Goal: Task Accomplishment & Management: Use online tool/utility

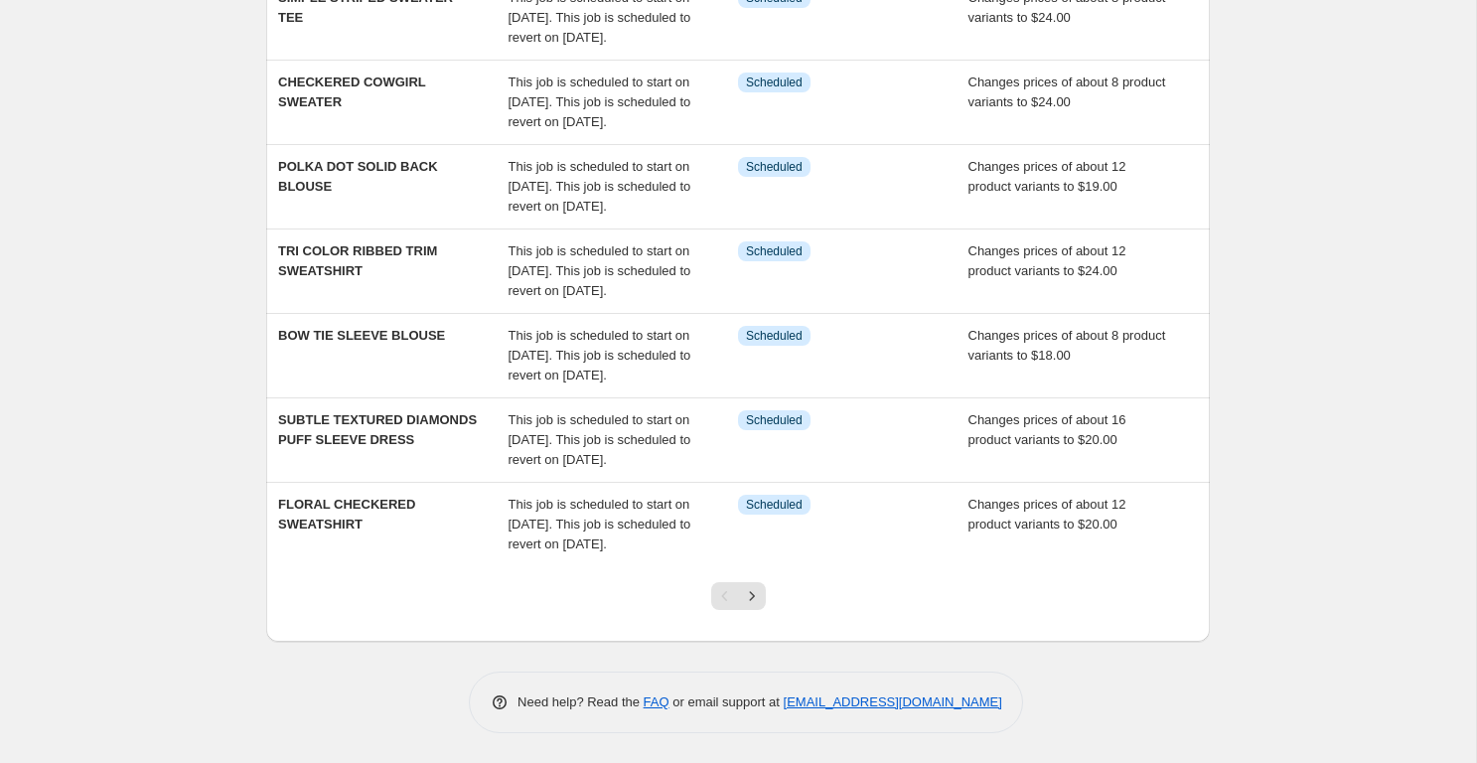
scroll to position [658, 0]
click at [752, 597] on icon "Next" at bounding box center [751, 595] width 5 height 9
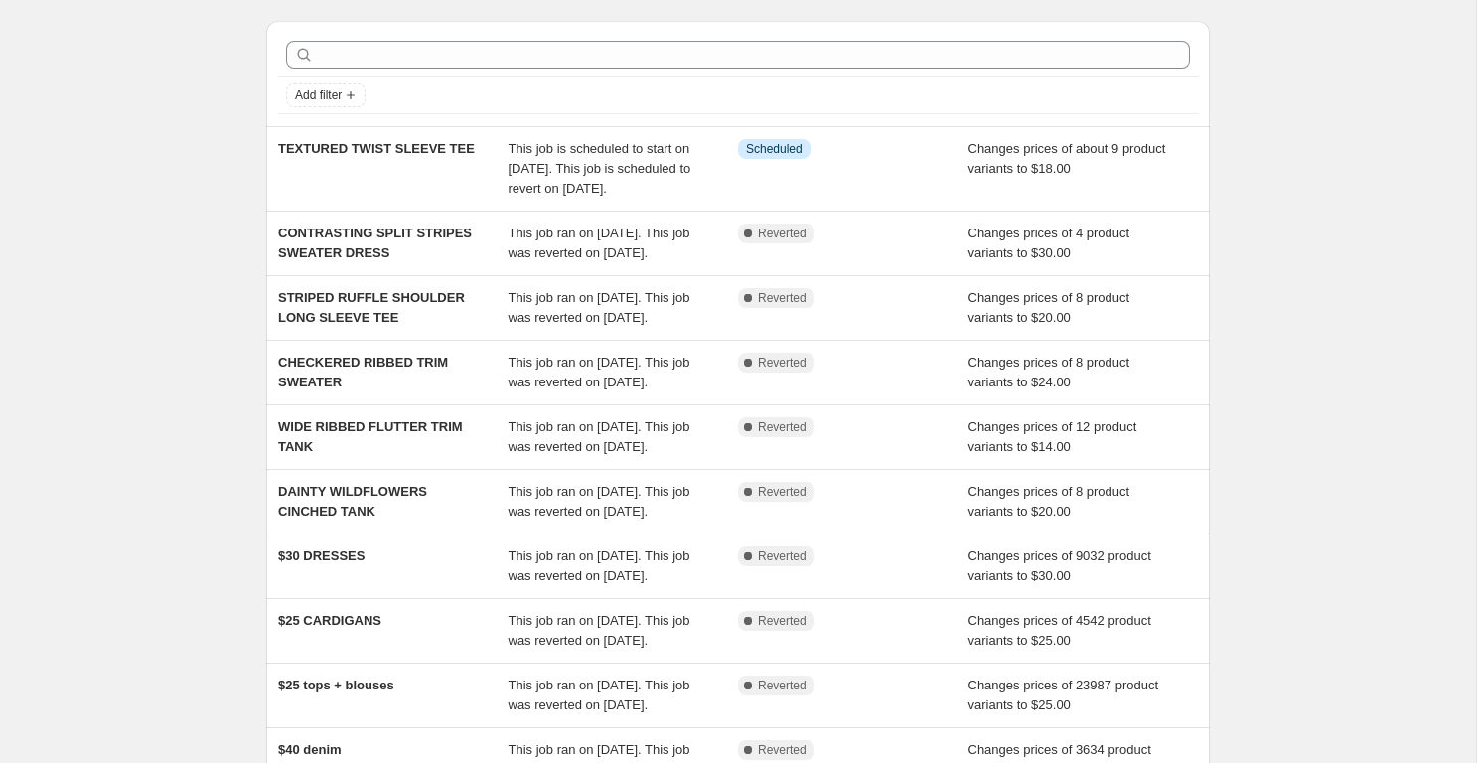
scroll to position [3, 0]
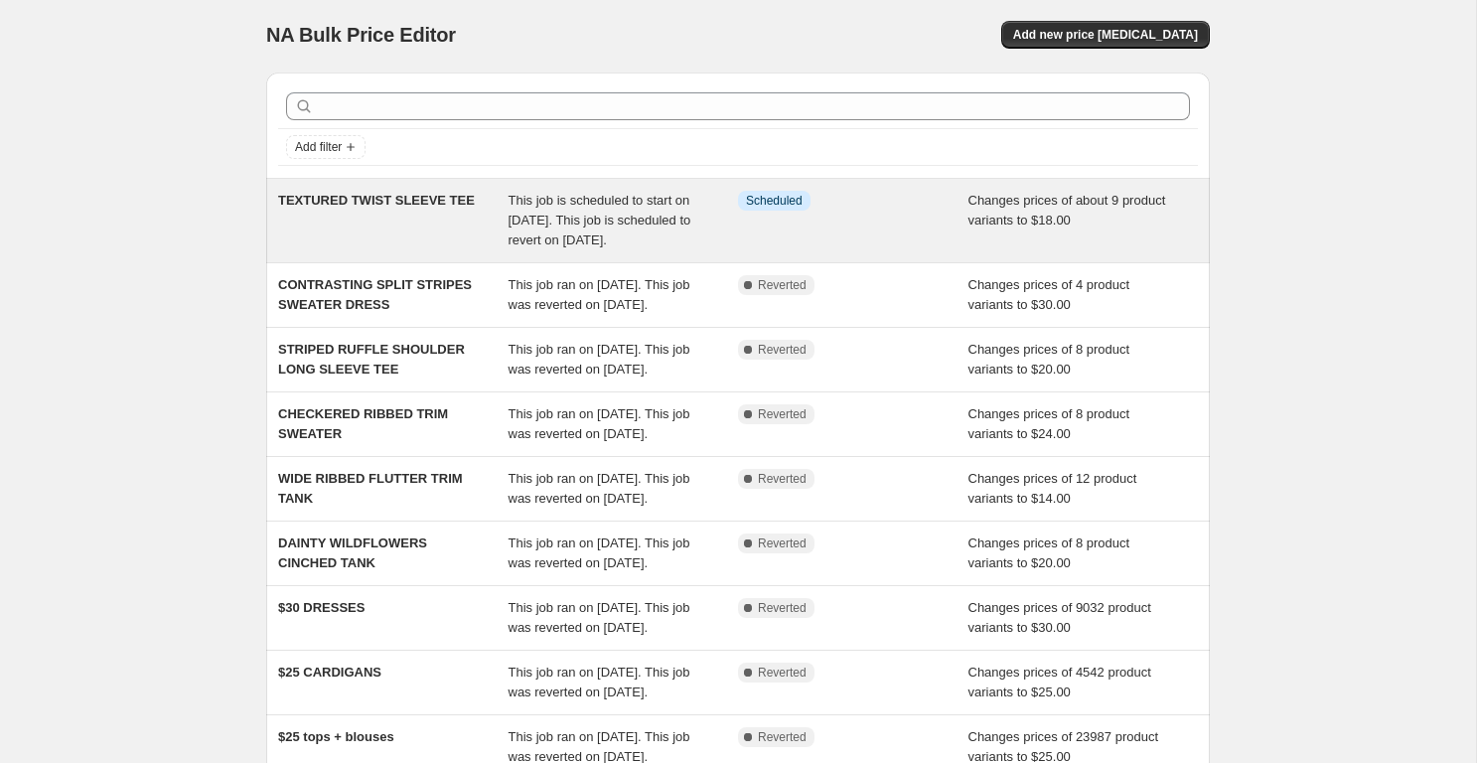
click at [372, 212] on div "TEXTURED TWIST SLEEVE TEE" at bounding box center [393, 221] width 231 height 60
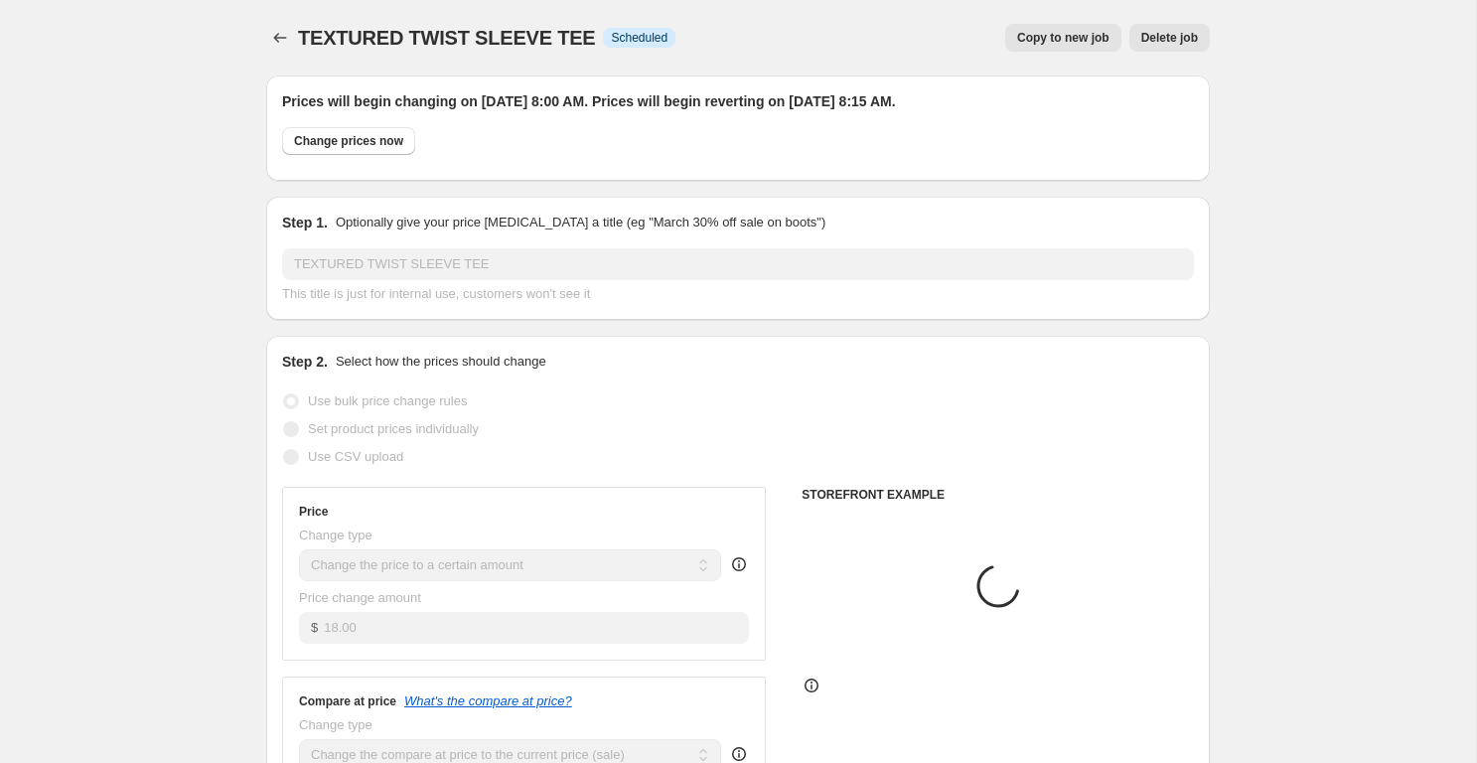
select select "product"
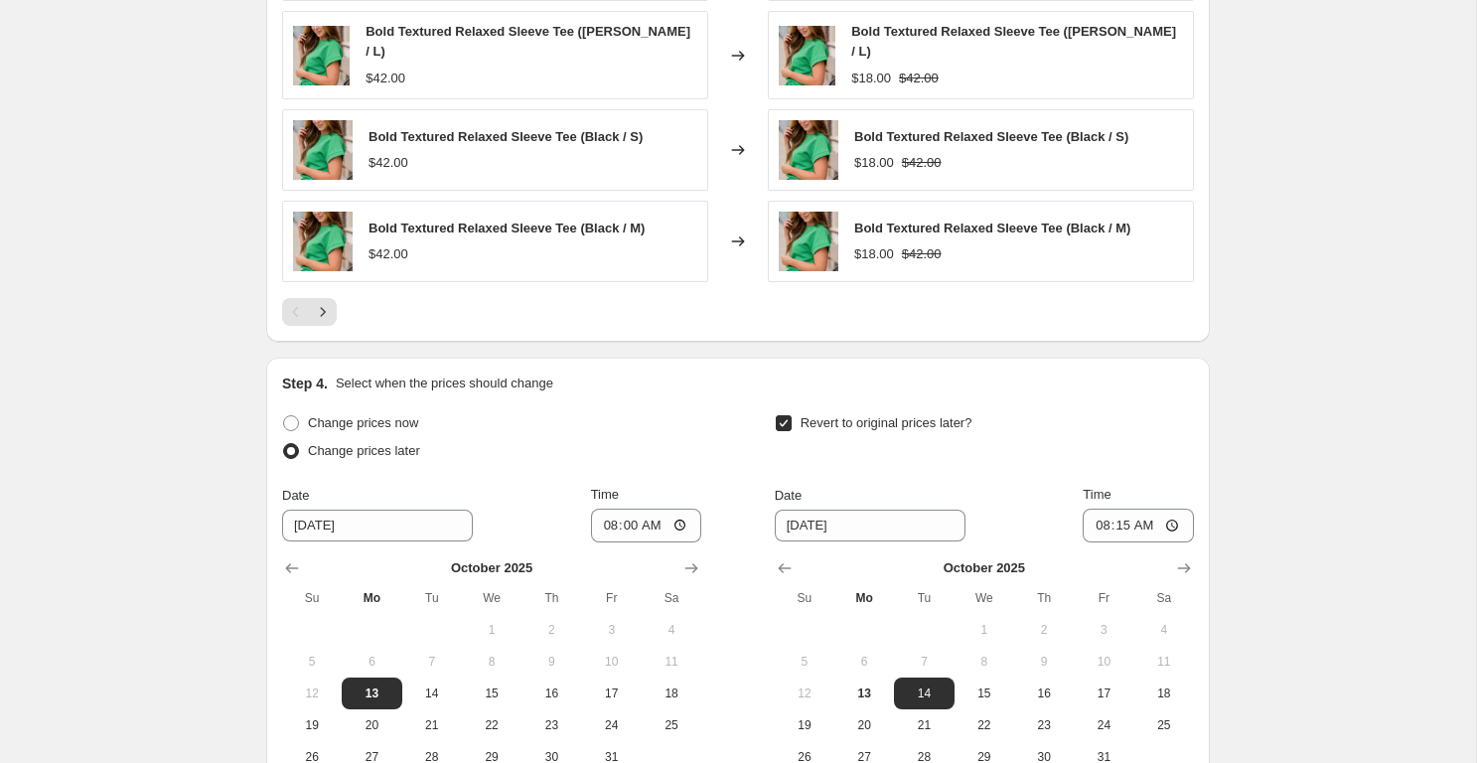
scroll to position [1524, 0]
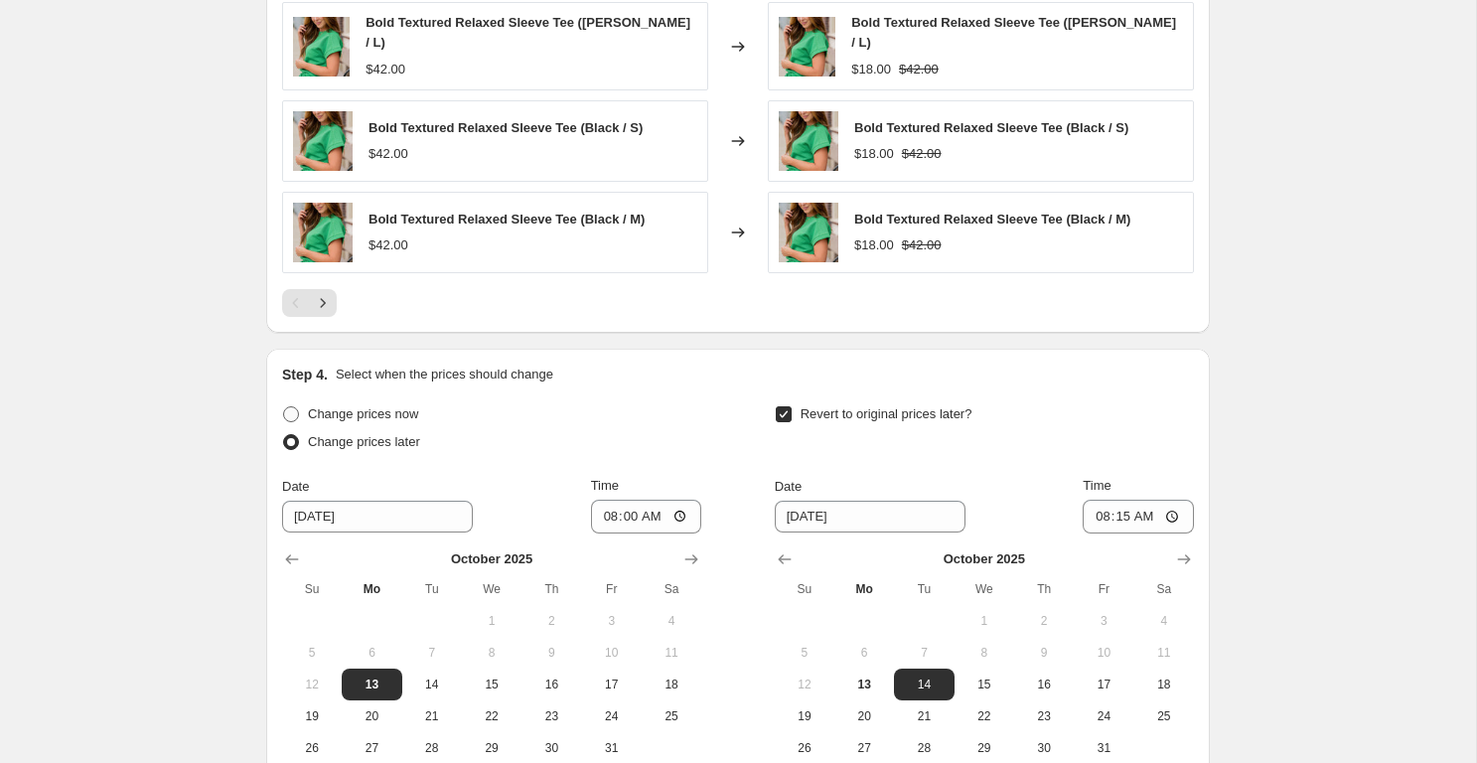
click at [343, 406] on span "Change prices now" at bounding box center [363, 413] width 110 height 15
click at [284, 406] on input "Change prices now" at bounding box center [283, 406] width 1 height 1
radio input "true"
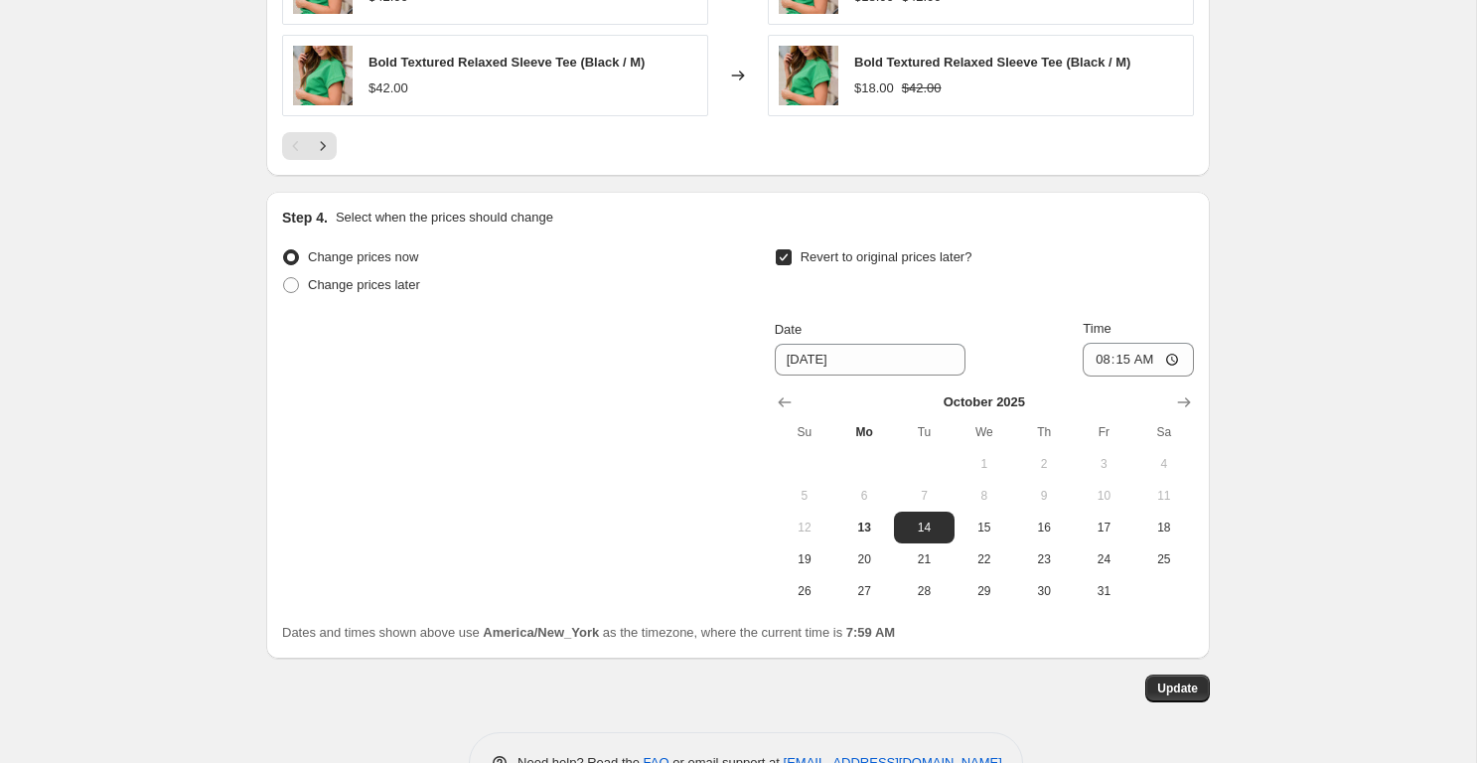
scroll to position [1722, 0]
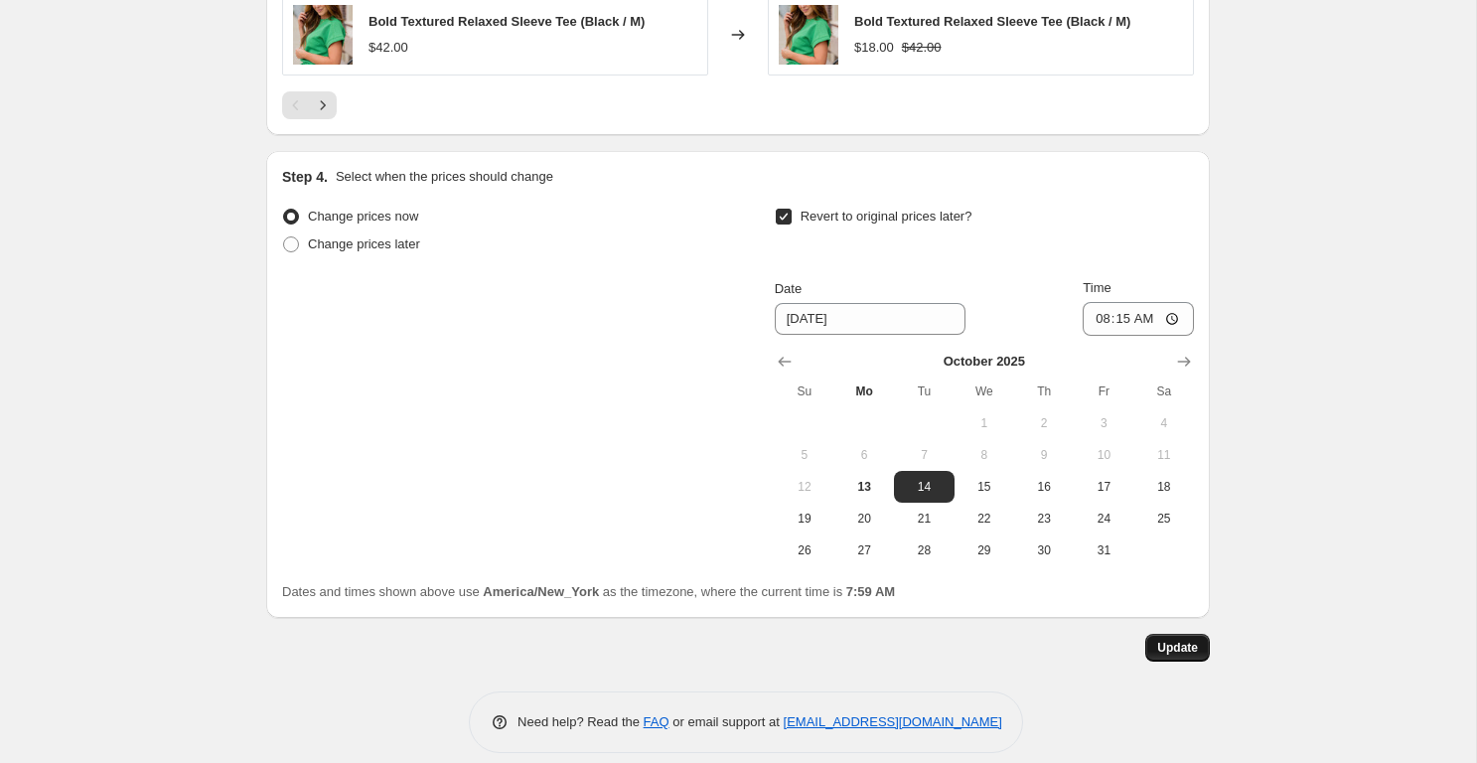
click at [1186, 640] on span "Update" at bounding box center [1178, 648] width 41 height 16
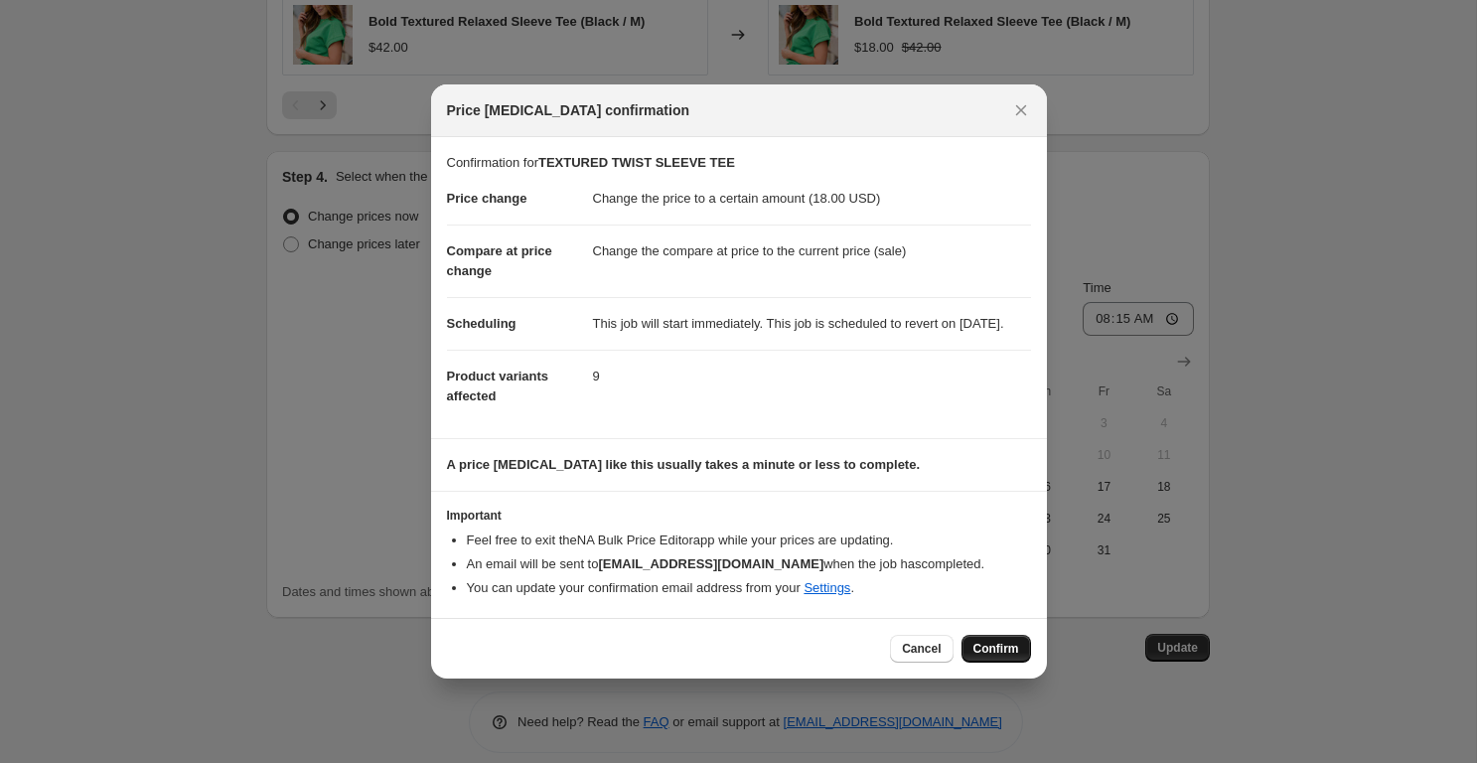
click at [996, 655] on span "Confirm" at bounding box center [997, 649] width 46 height 16
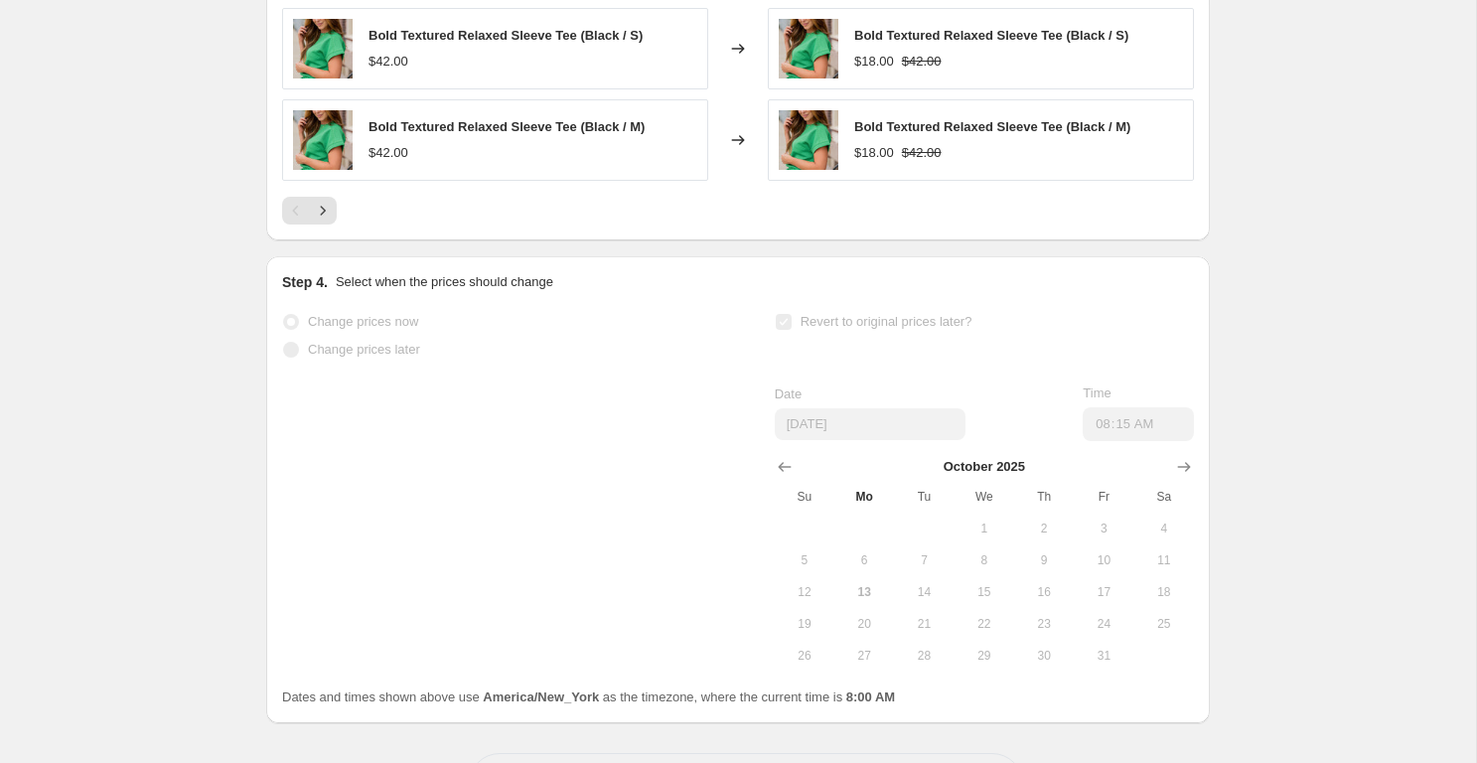
scroll to position [1766, 0]
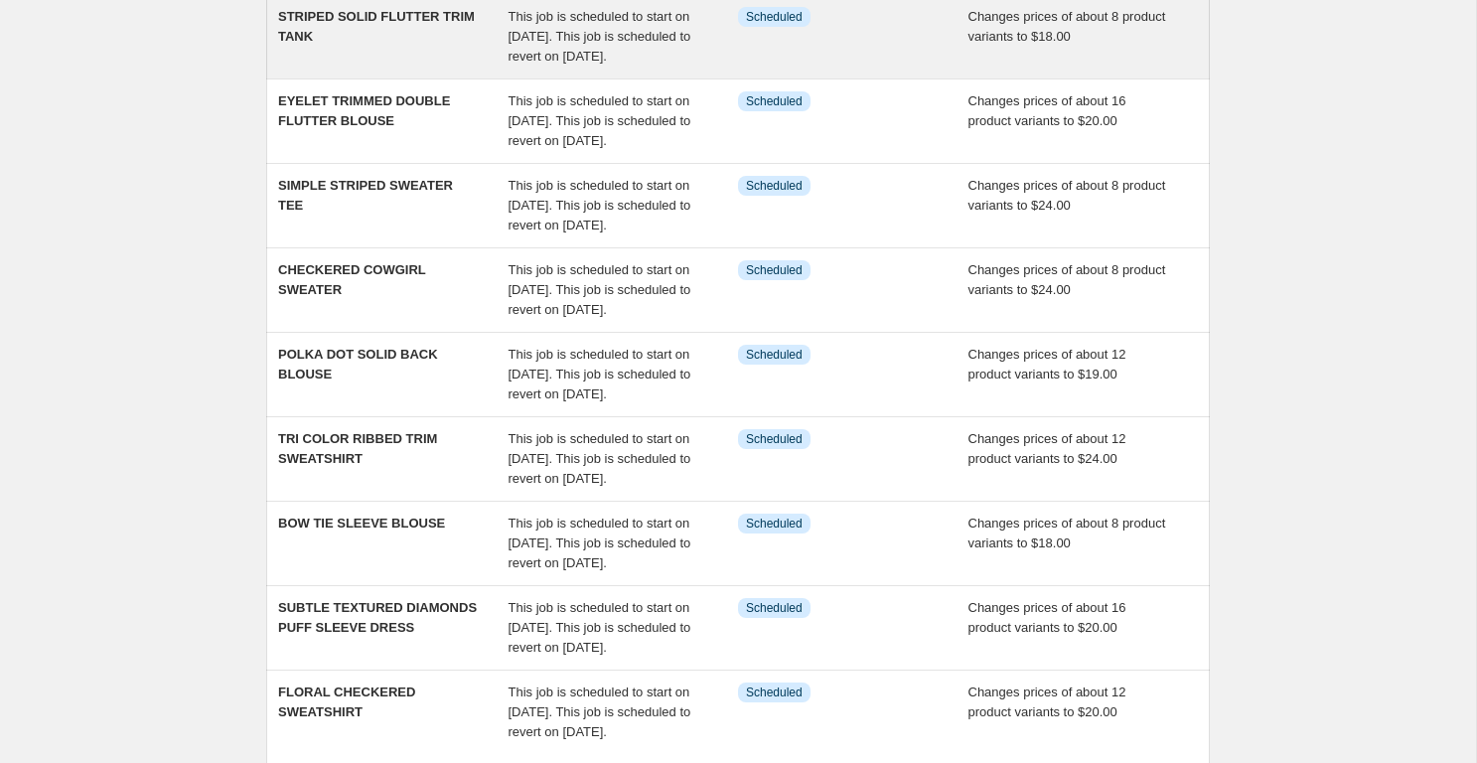
scroll to position [658, 0]
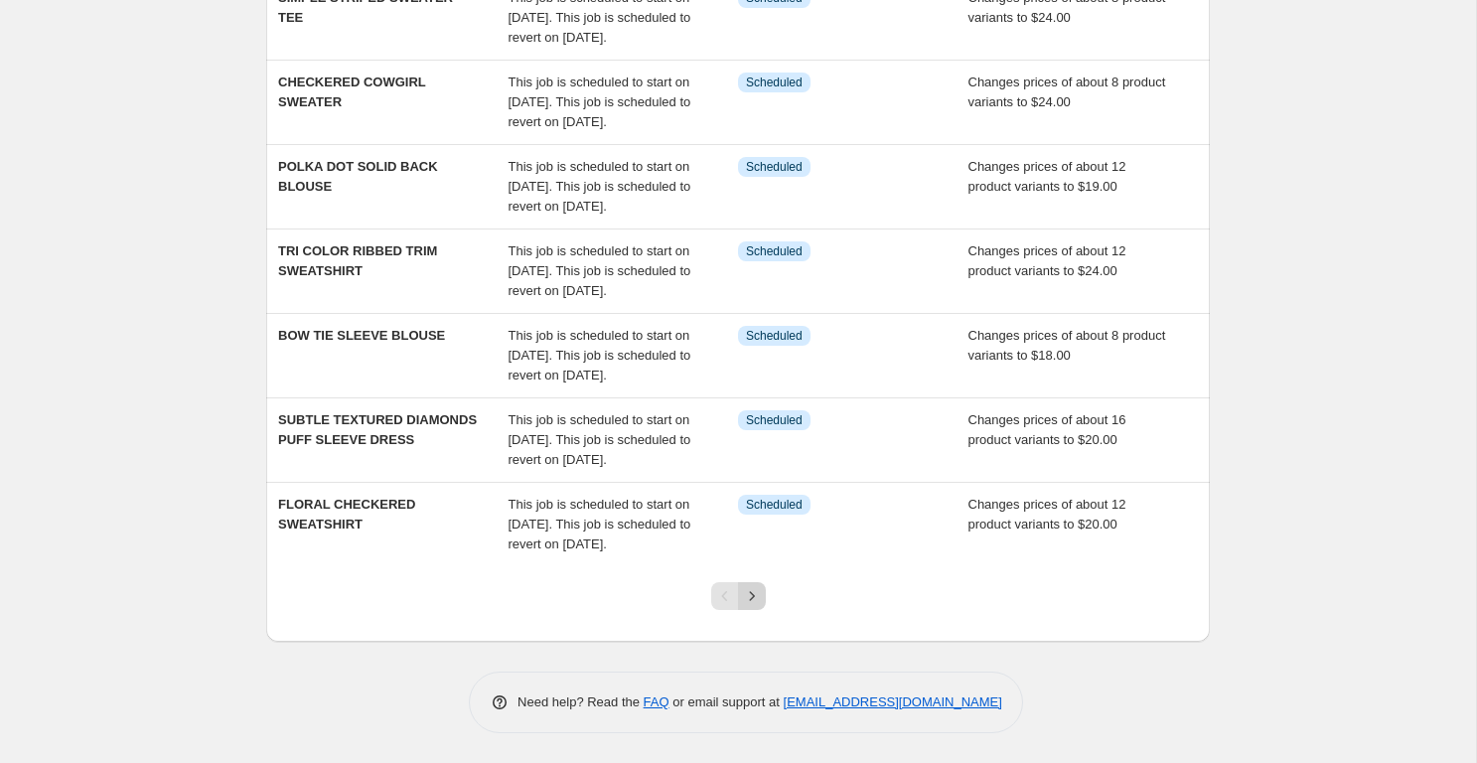
click at [753, 599] on icon "Next" at bounding box center [752, 596] width 20 height 20
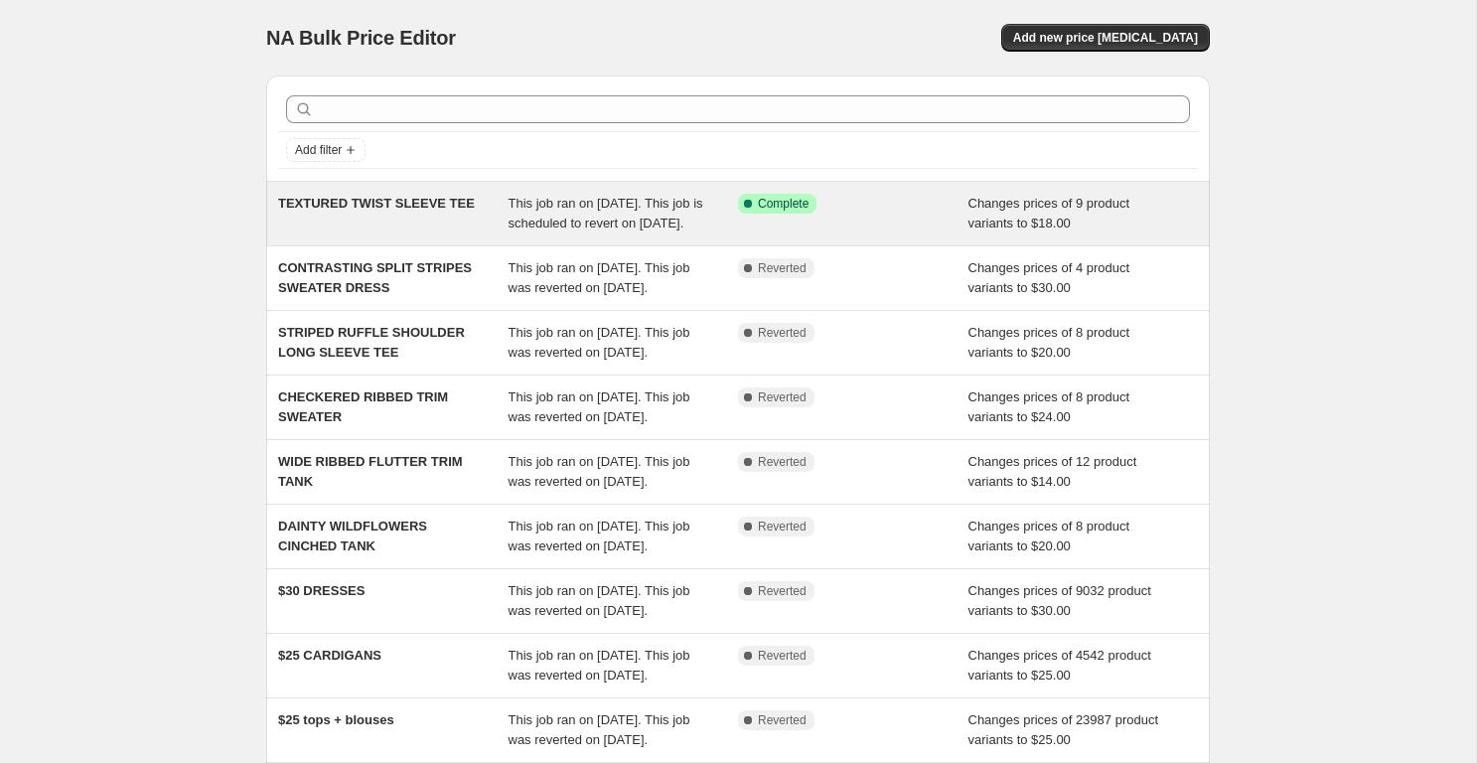
click at [389, 211] on div "TEXTURED TWIST SLEEVE TEE" at bounding box center [393, 214] width 231 height 40
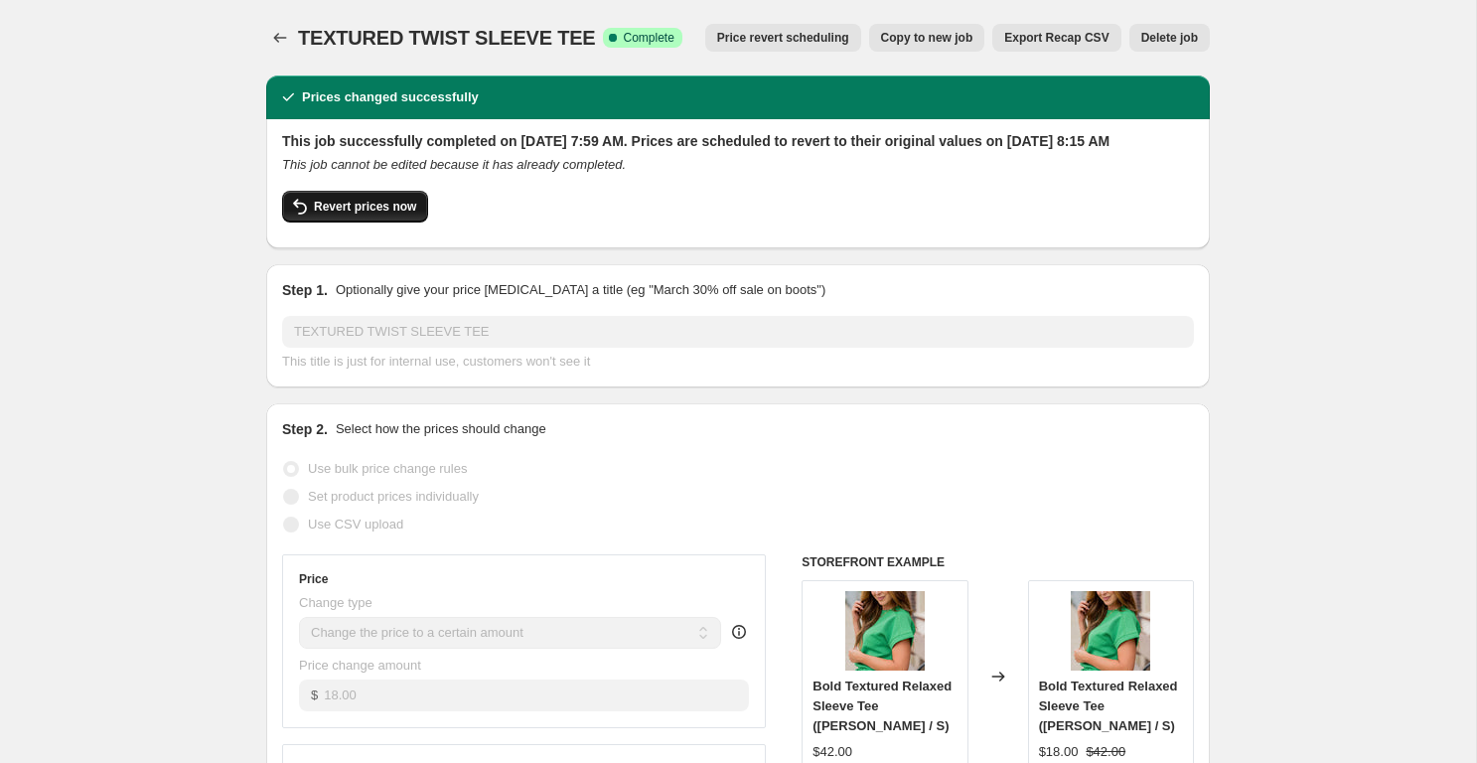
click at [381, 215] on span "Revert prices now" at bounding box center [365, 207] width 102 height 16
checkbox input "false"
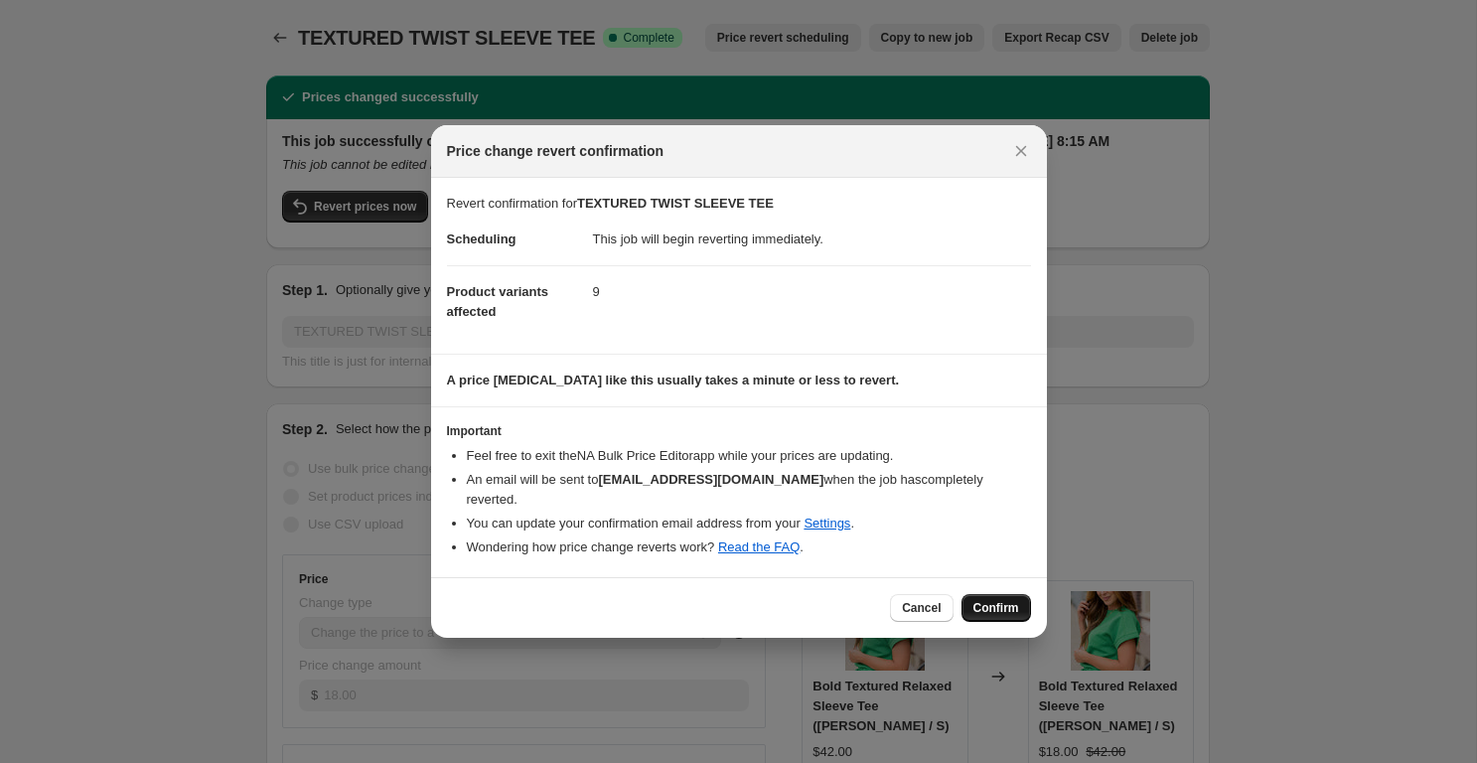
click at [1005, 599] on button "Confirm" at bounding box center [997, 608] width 70 height 28
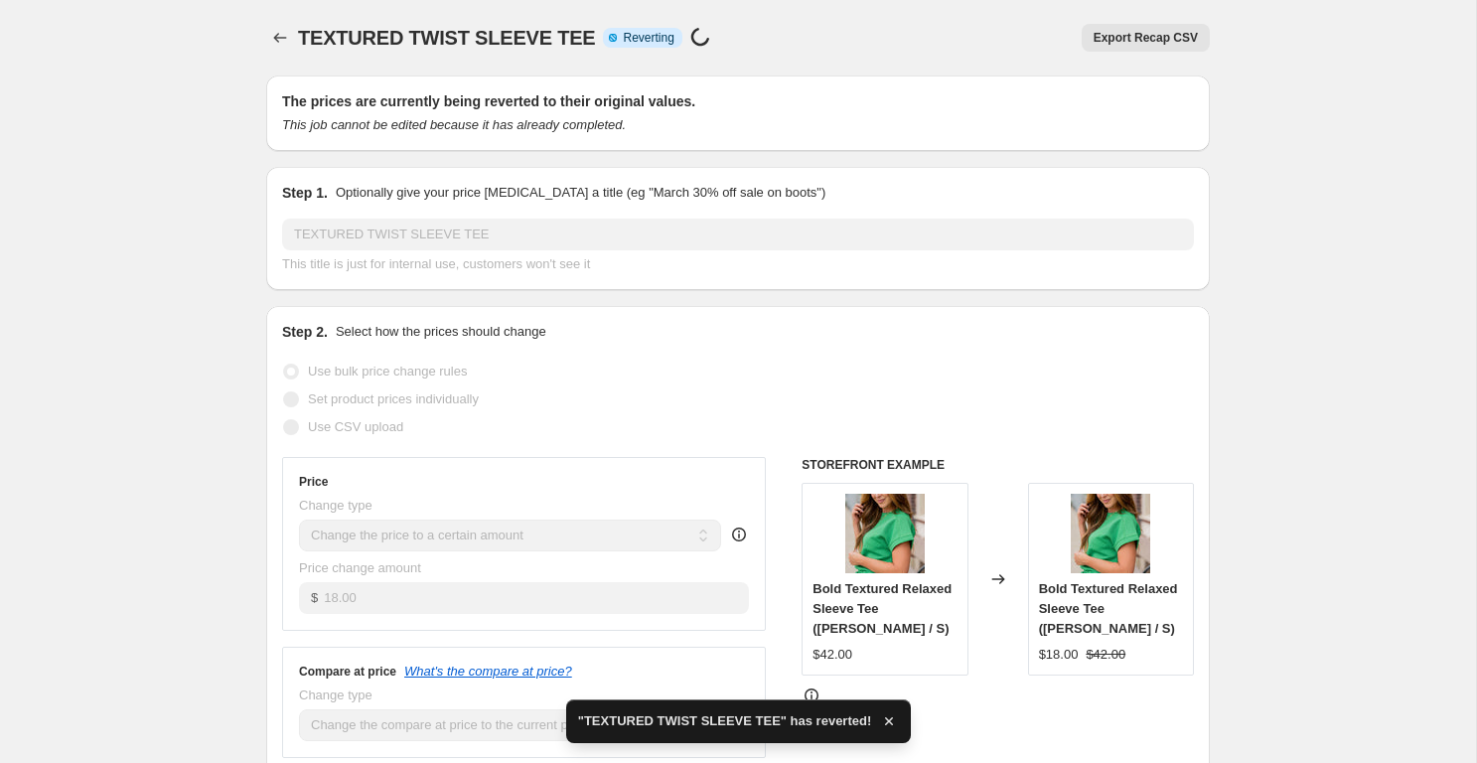
checkbox input "true"
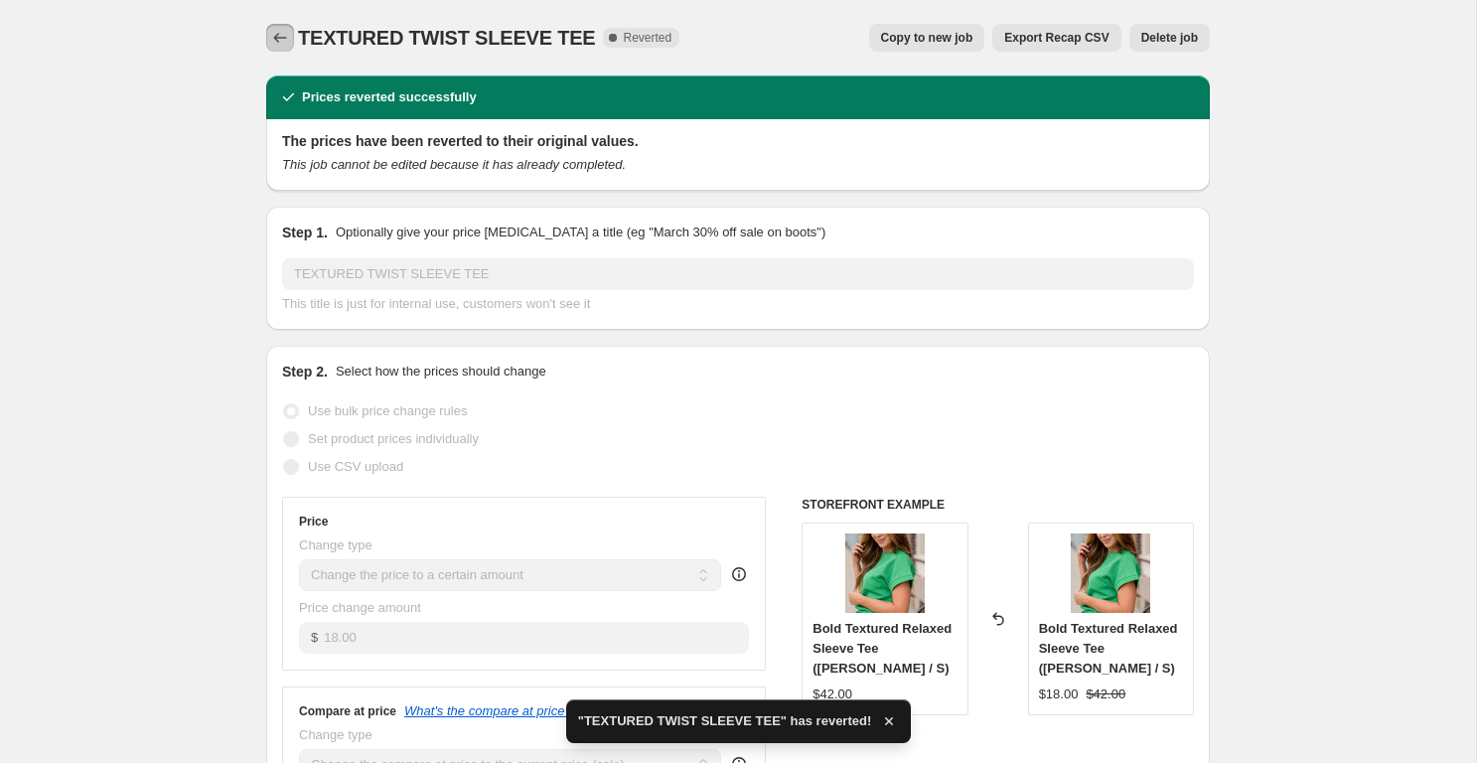
click at [293, 33] on button "Price change jobs" at bounding box center [280, 38] width 28 height 28
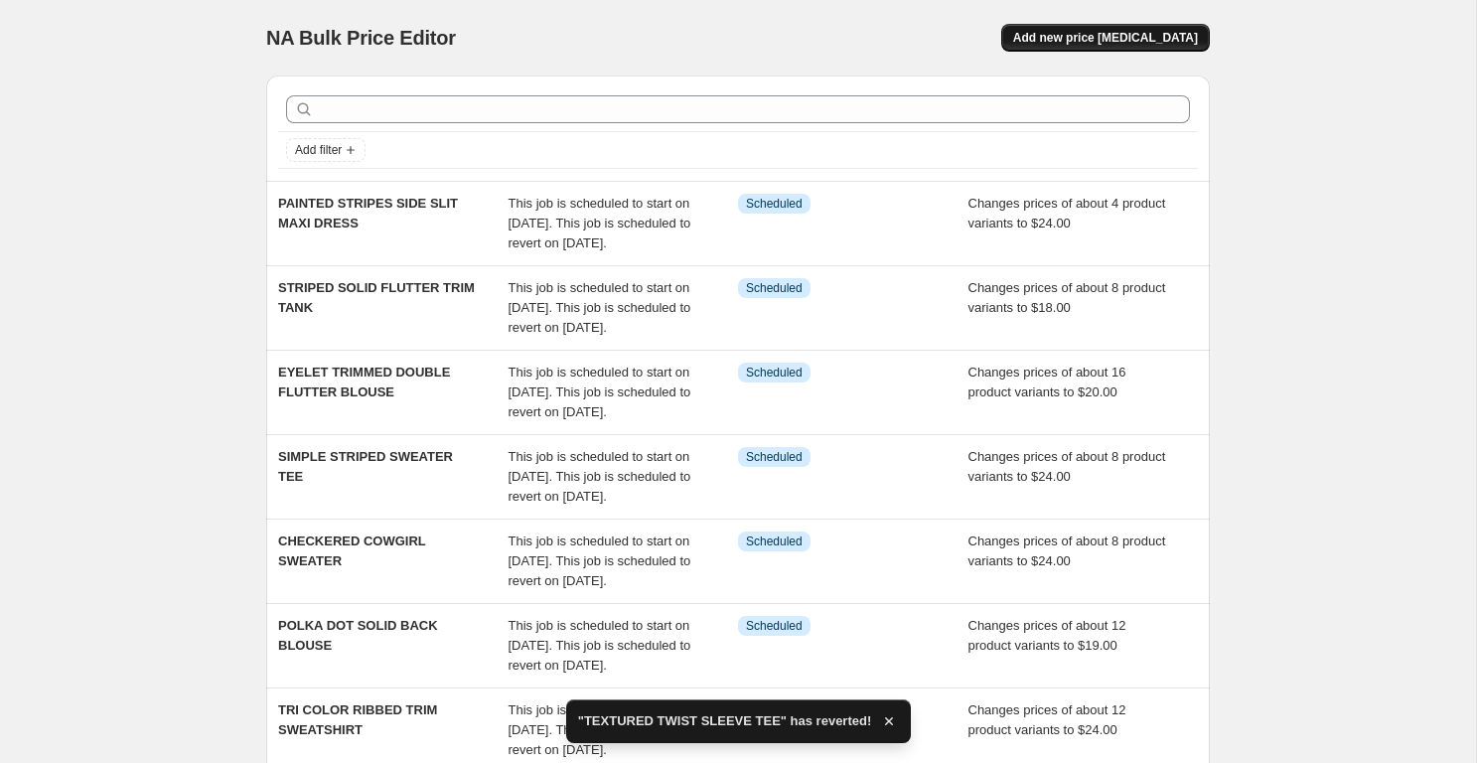
click at [1142, 41] on span "Add new price [MEDICAL_DATA]" at bounding box center [1105, 38] width 185 height 16
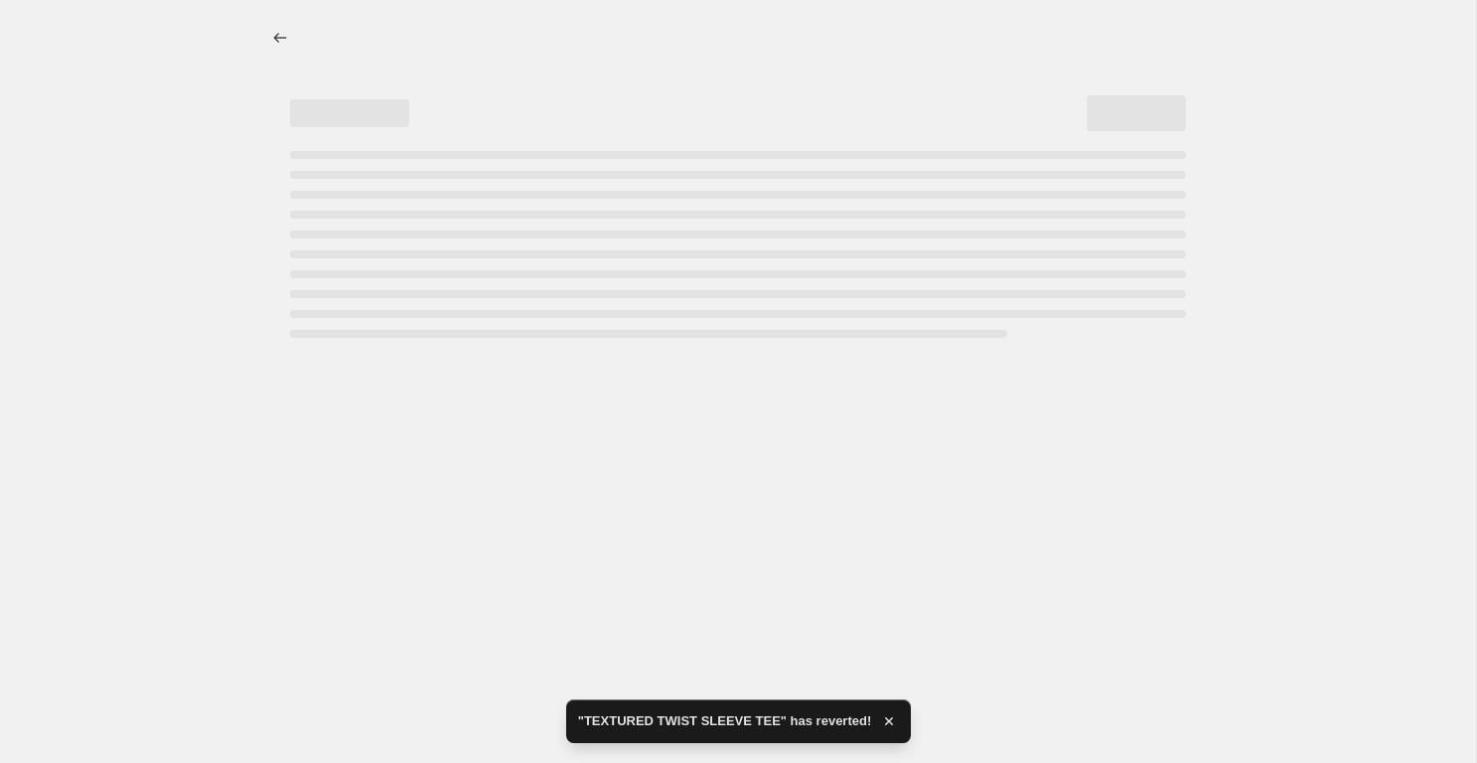
select select "percentage"
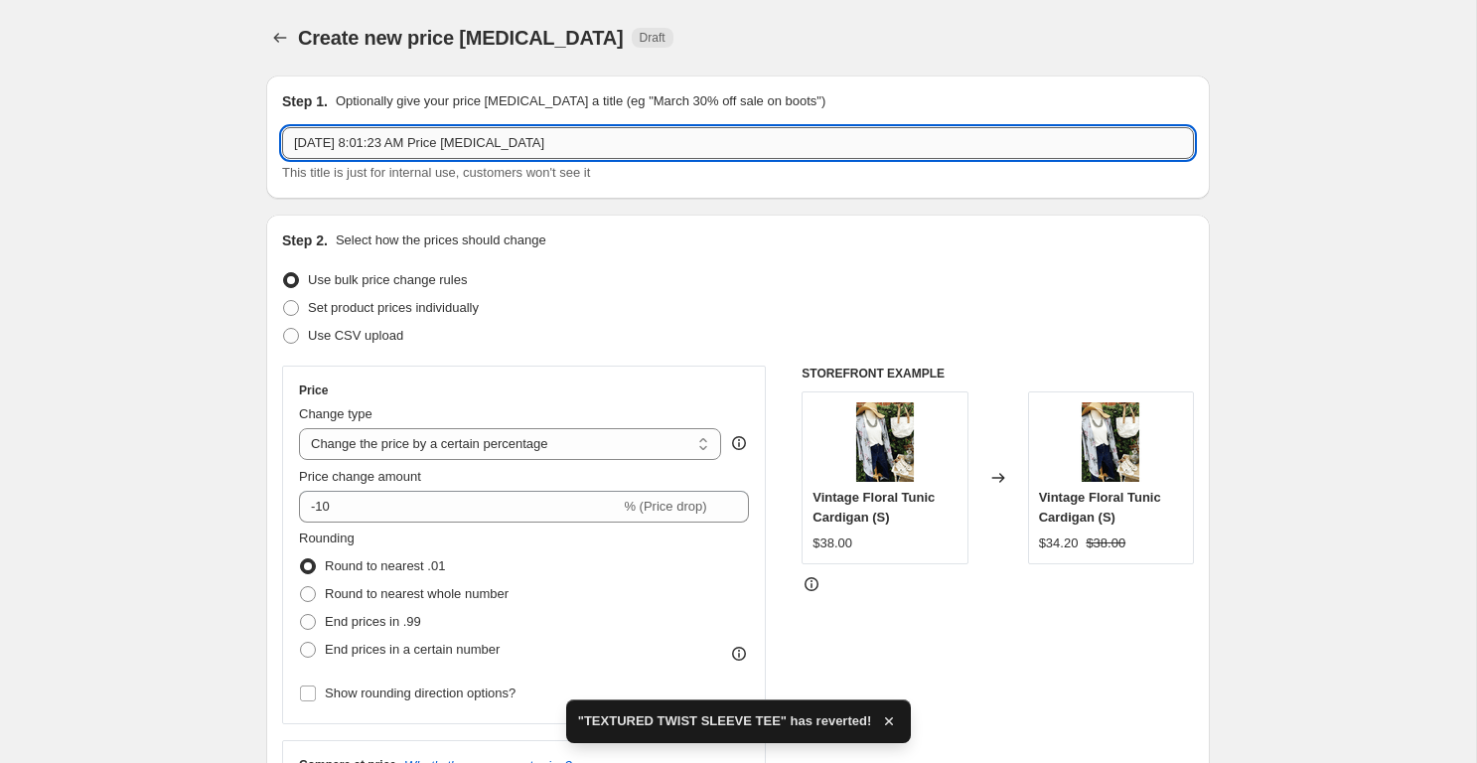
click at [367, 158] on input "Oct 13, 2025, 8:01:23 AM Price change job" at bounding box center [738, 143] width 912 height 32
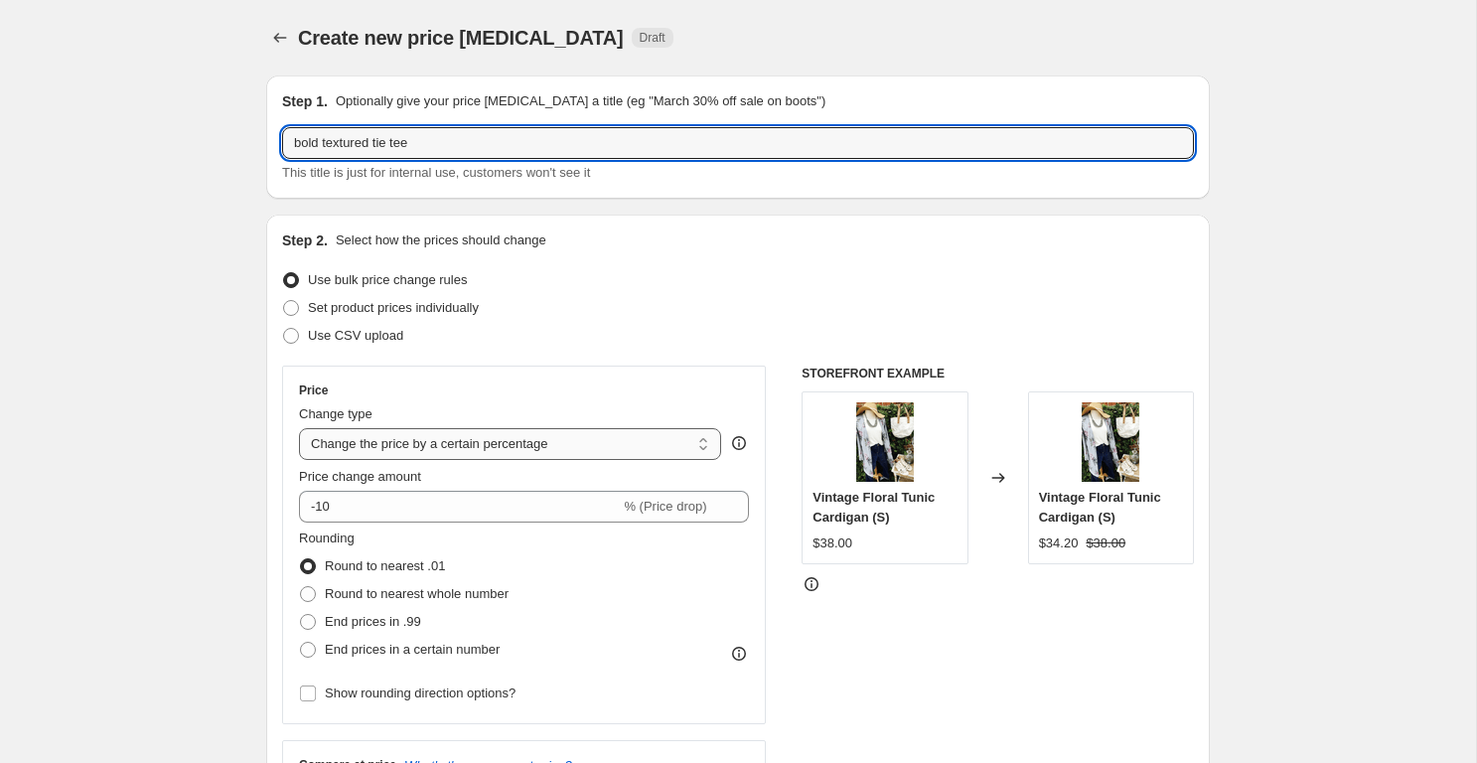
type input "bold textured tie tee"
click at [398, 440] on select "Change the price to a certain amount Change the price by a certain amount Chang…" at bounding box center [510, 444] width 422 height 32
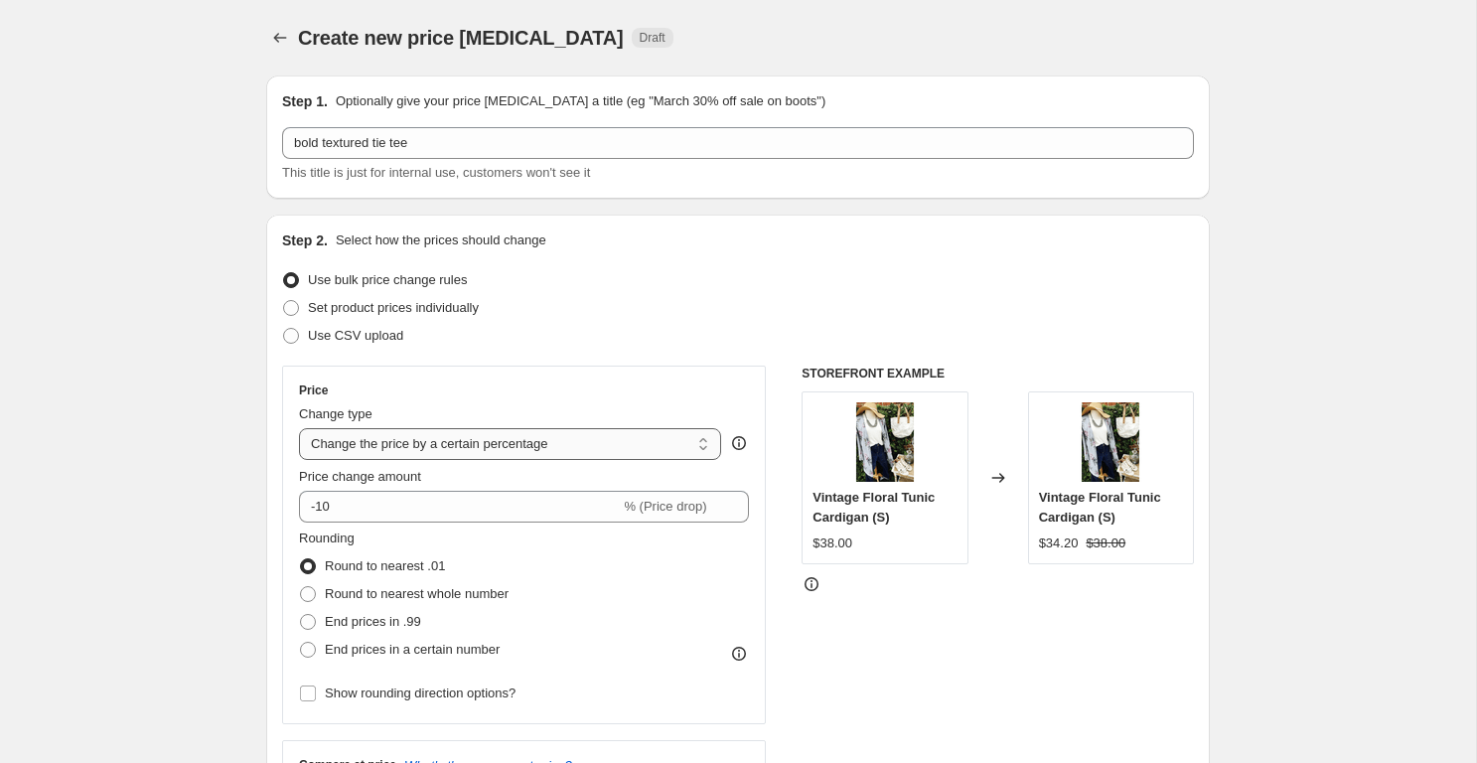
select select "to"
click at [299, 428] on select "Change the price to a certain amount Change the price by a certain amount Chang…" at bounding box center [510, 444] width 422 height 32
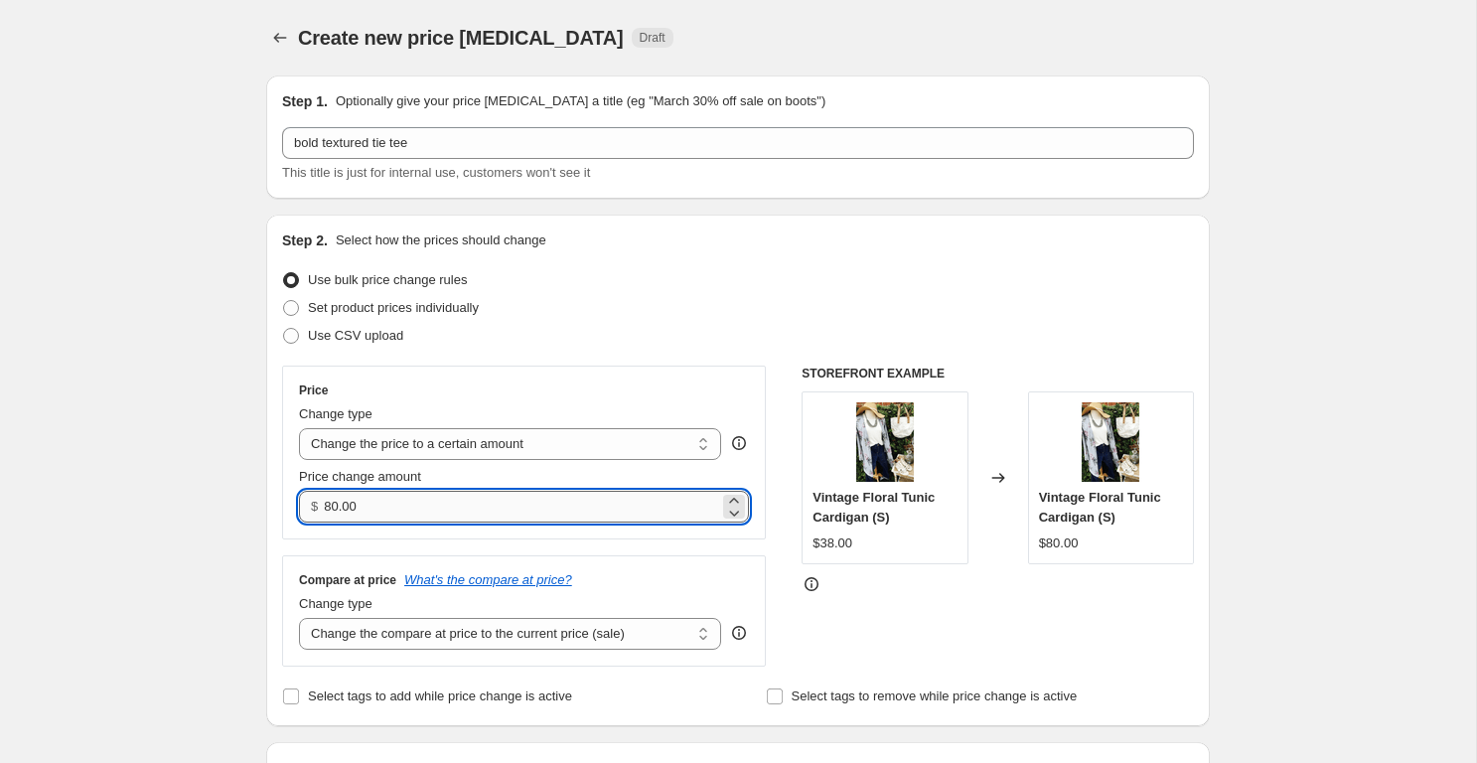
click at [361, 509] on input "80.00" at bounding box center [521, 507] width 394 height 32
type input "18.00"
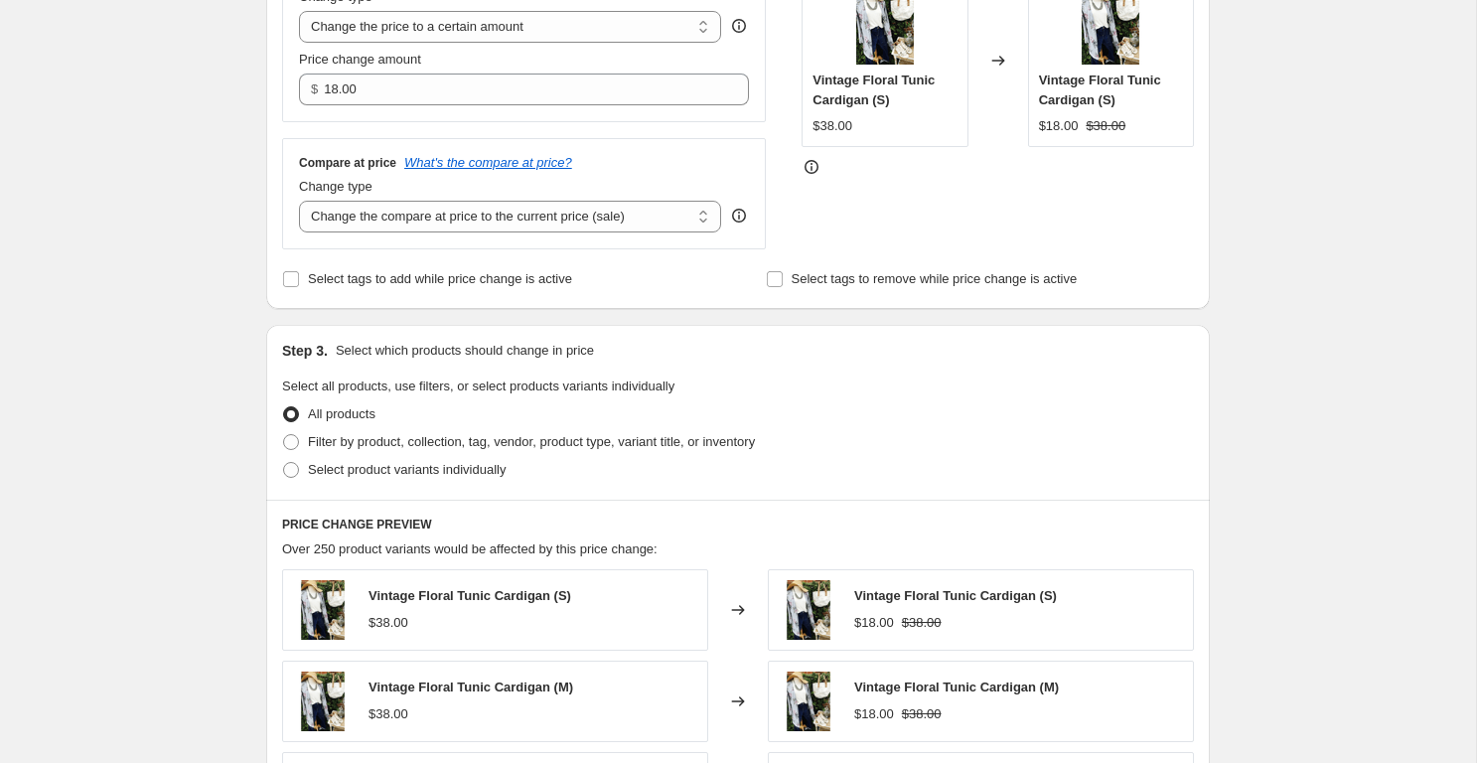
scroll to position [444, 0]
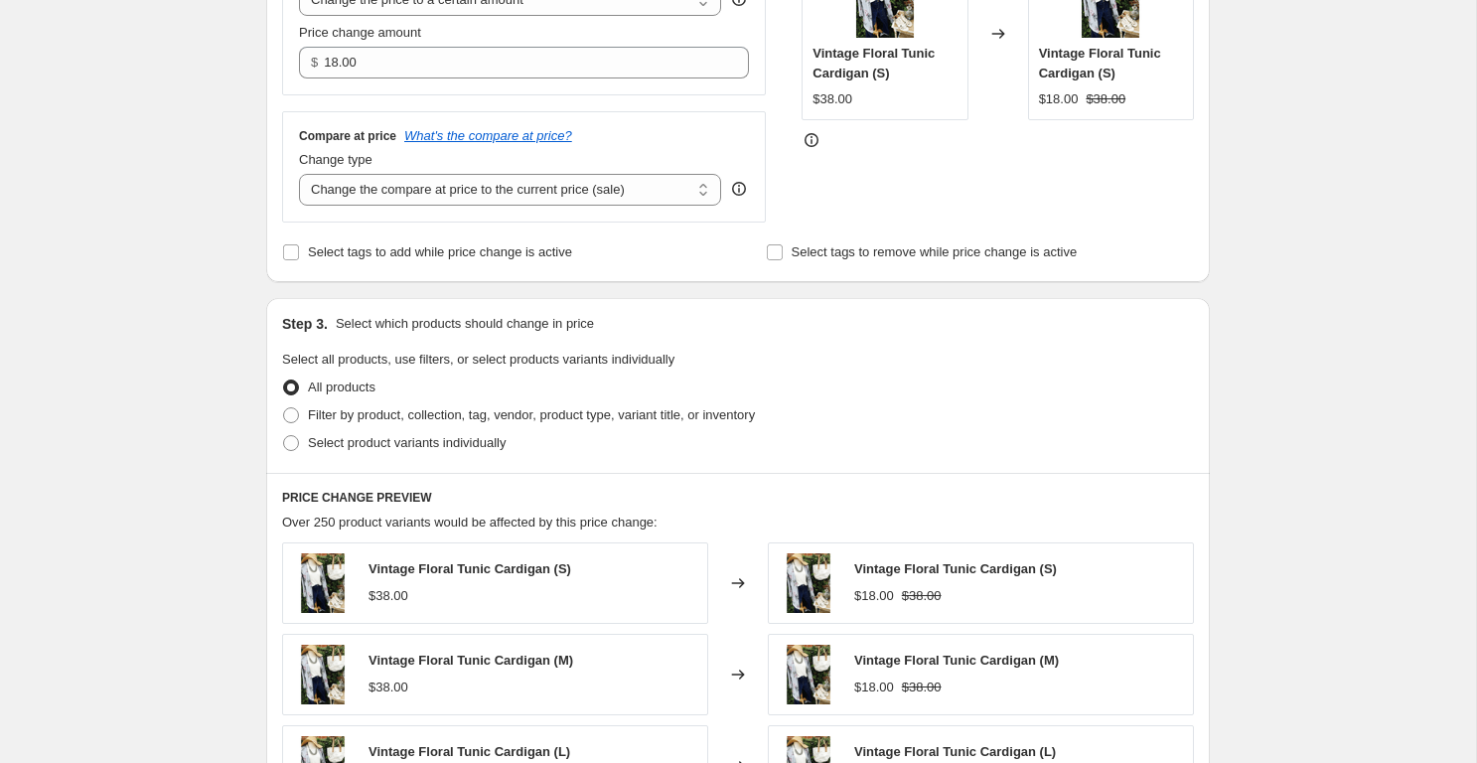
click at [419, 396] on div "All products" at bounding box center [738, 388] width 912 height 28
click at [427, 410] on span "Filter by product, collection, tag, vendor, product type, variant title, or inv…" at bounding box center [531, 414] width 447 height 15
click at [284, 408] on input "Filter by product, collection, tag, vendor, product type, variant title, or inv…" at bounding box center [283, 407] width 1 height 1
radio input "true"
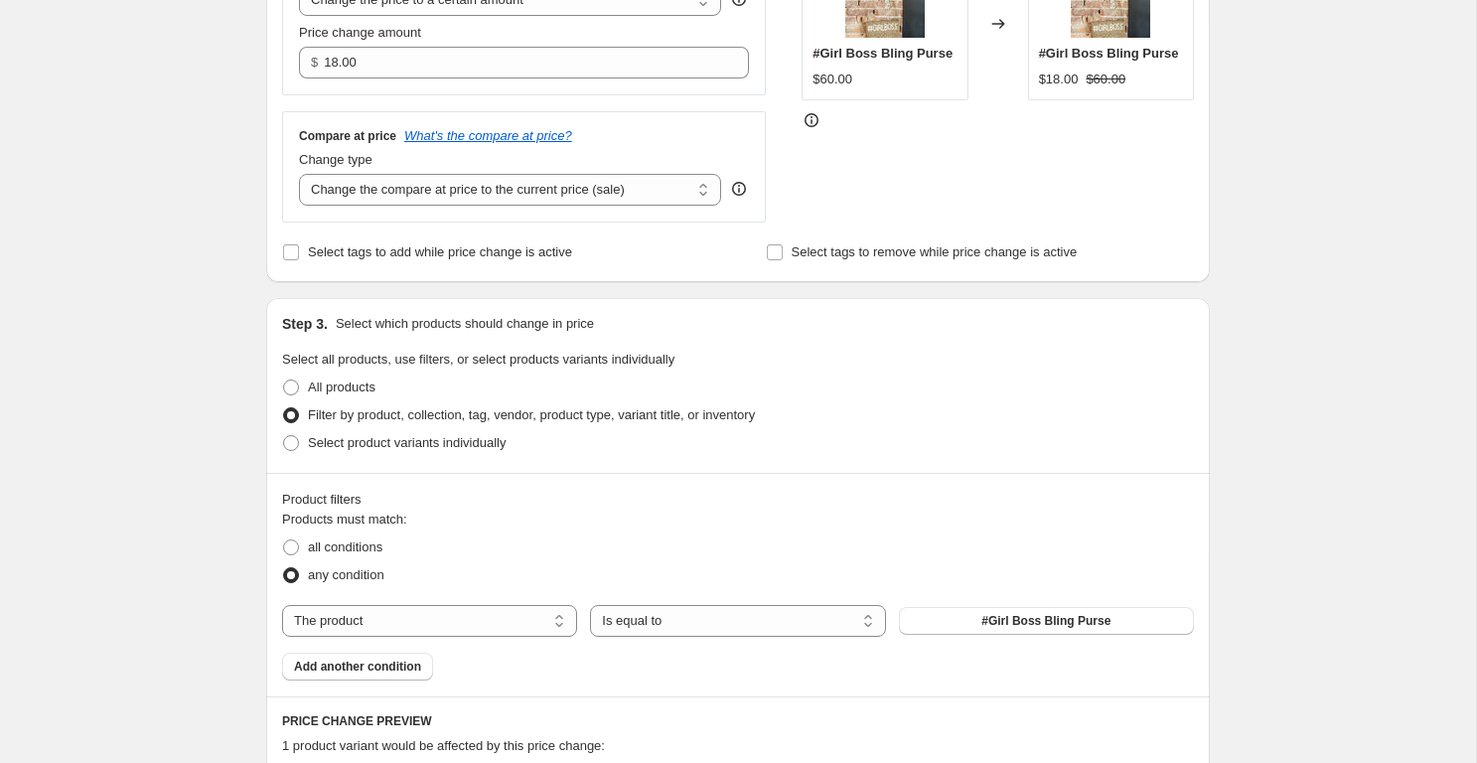
click at [1019, 651] on div "Products must match: all conditions any condition The product The product's col…" at bounding box center [738, 595] width 912 height 171
click at [1019, 631] on button "#Girl Boss Bling Purse" at bounding box center [1046, 621] width 295 height 28
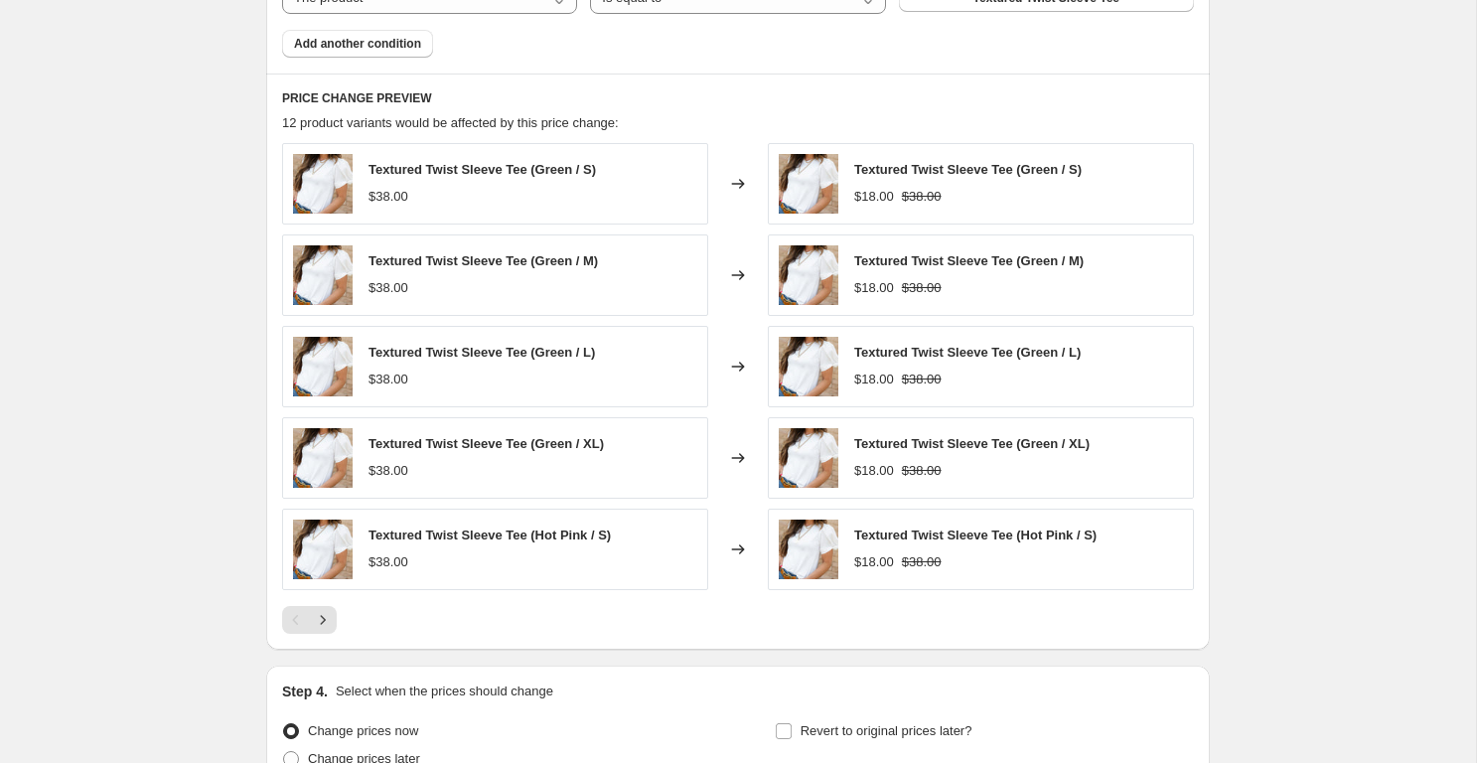
scroll to position [1261, 0]
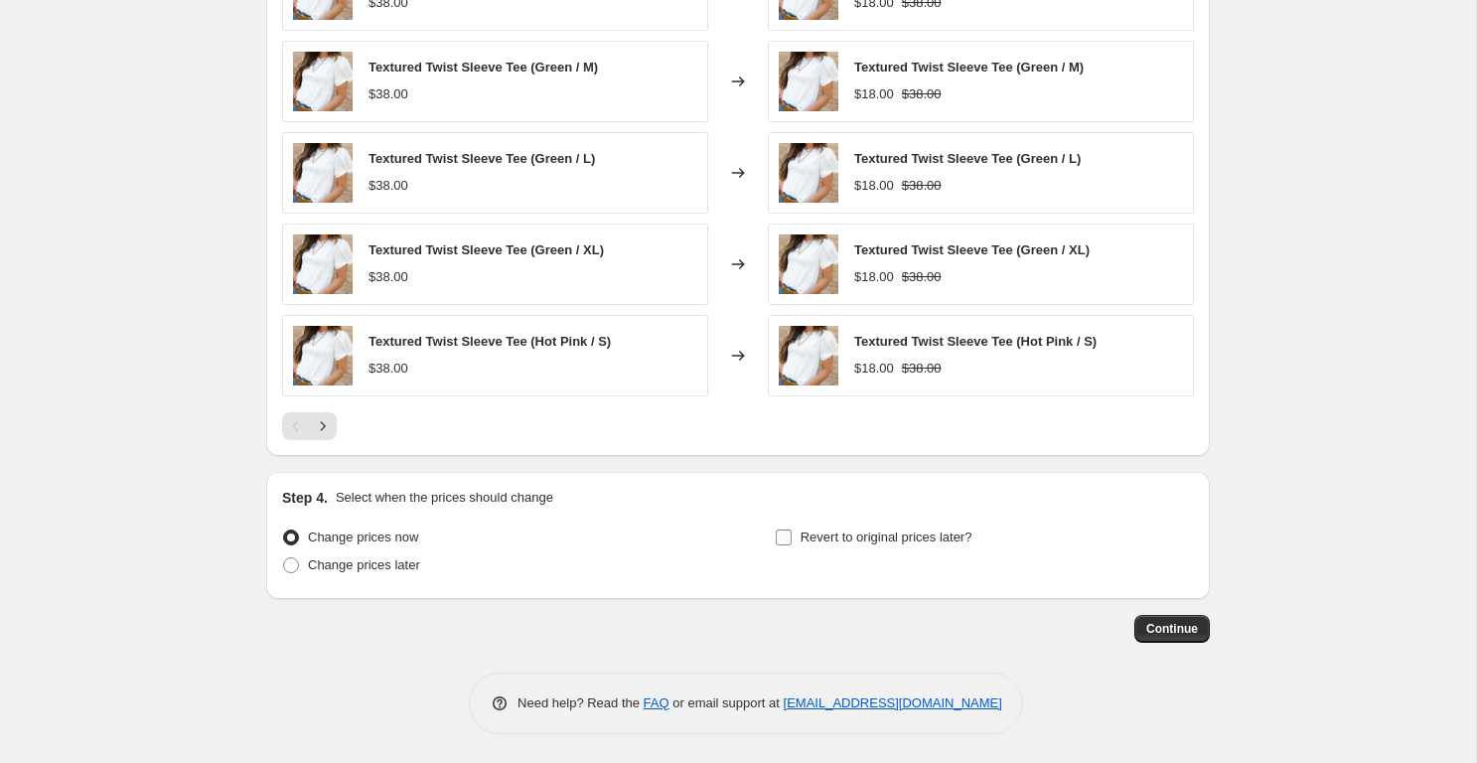
click at [813, 540] on span "Revert to original prices later?" at bounding box center [887, 537] width 172 height 15
click at [792, 540] on input "Revert to original prices later?" at bounding box center [784, 538] width 16 height 16
checkbox input "true"
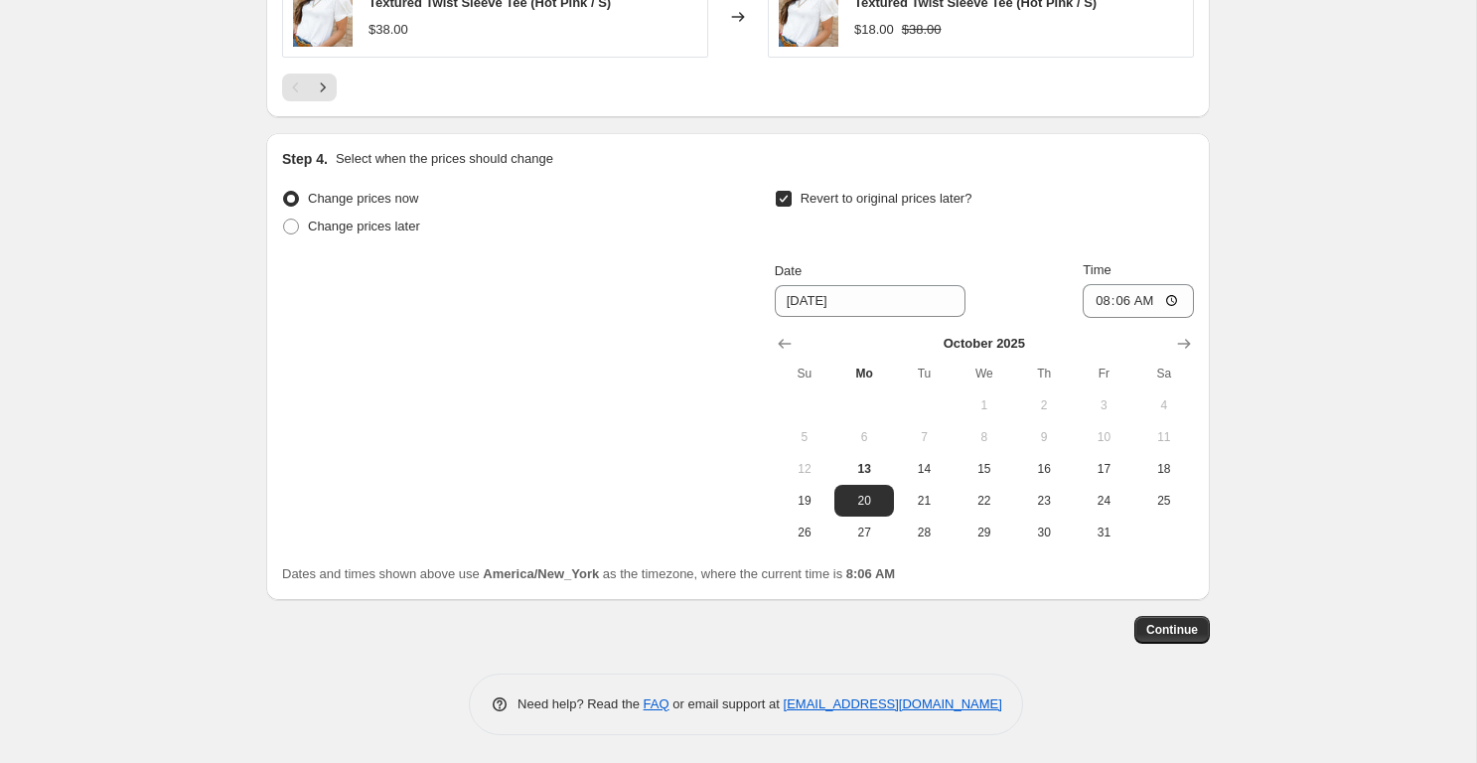
scroll to position [1601, 0]
click at [925, 474] on span "14" at bounding box center [924, 468] width 44 height 16
type input "[DATE]"
click at [1096, 300] on input "08:06" at bounding box center [1138, 300] width 111 height 34
click at [1136, 296] on input "08:06" at bounding box center [1138, 300] width 111 height 34
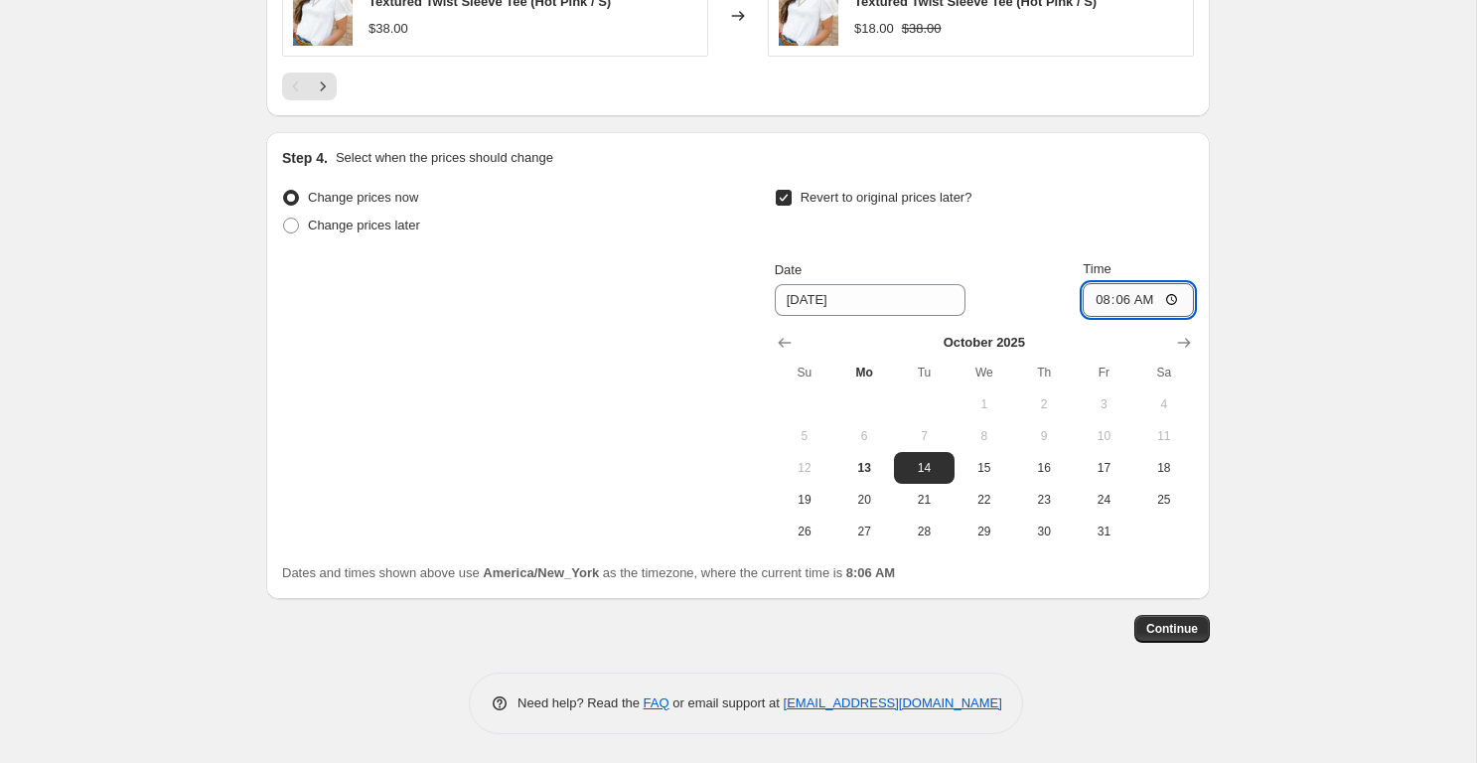
click at [1122, 297] on input "08:06" at bounding box center [1138, 300] width 111 height 34
type input "08:15"
click at [1171, 625] on span "Continue" at bounding box center [1173, 629] width 52 height 16
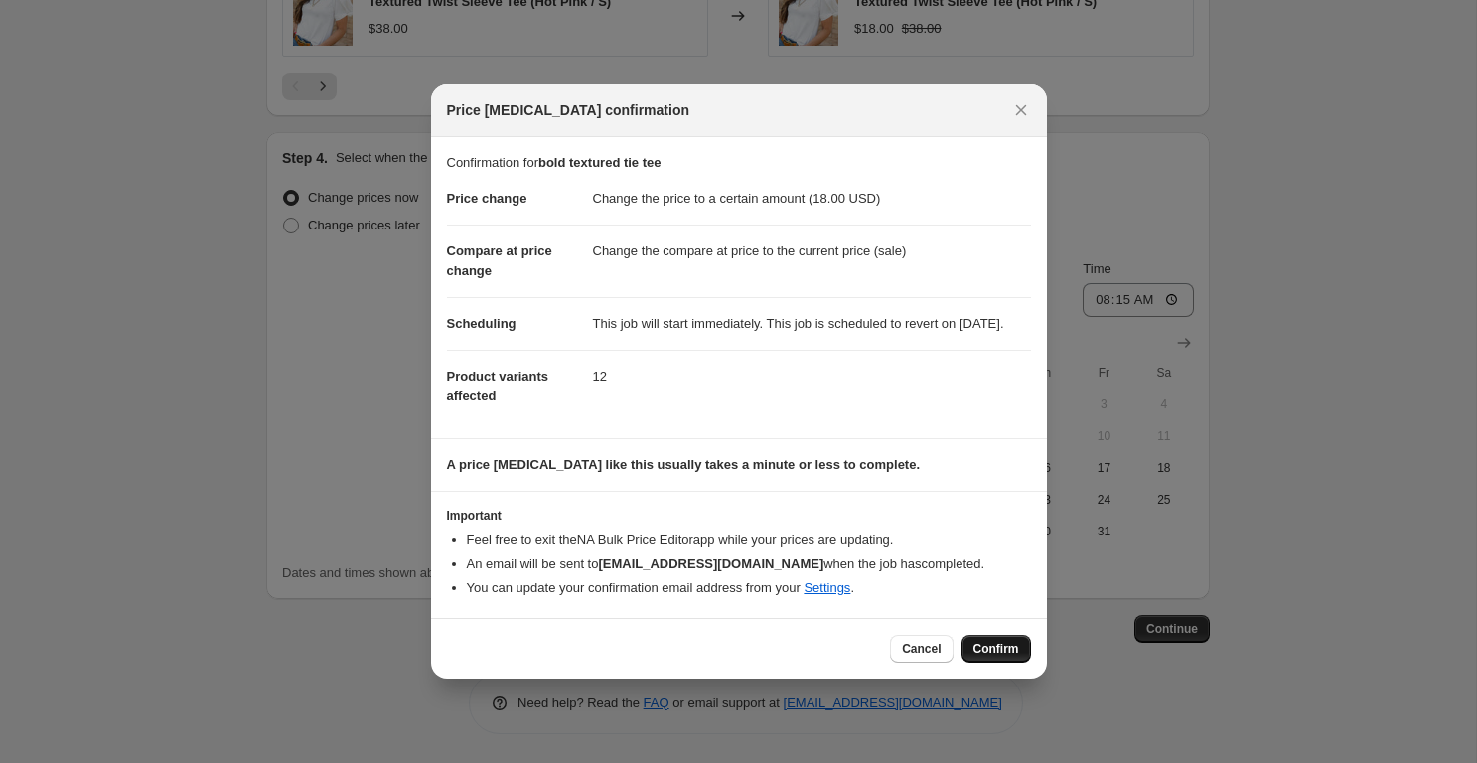
click at [994, 657] on span "Confirm" at bounding box center [997, 649] width 46 height 16
